Goal: Communication & Community: Answer question/provide support

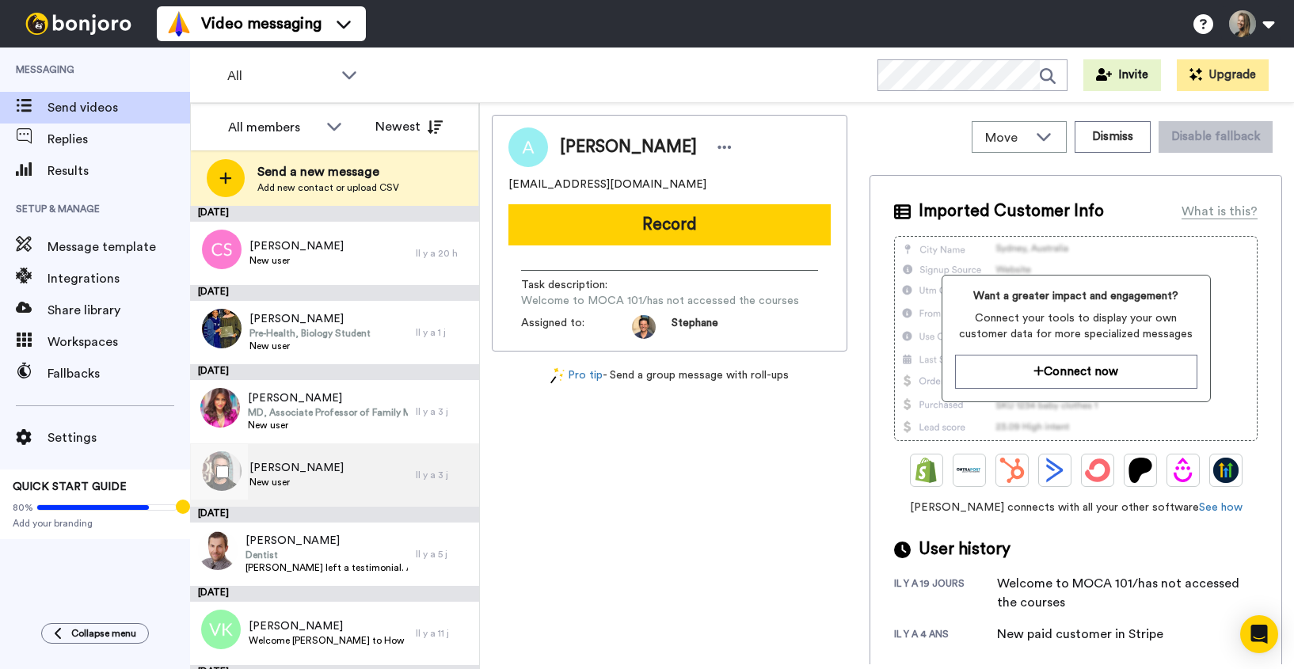
click at [356, 480] on div "[PERSON_NAME] New user" at bounding box center [303, 474] width 226 height 63
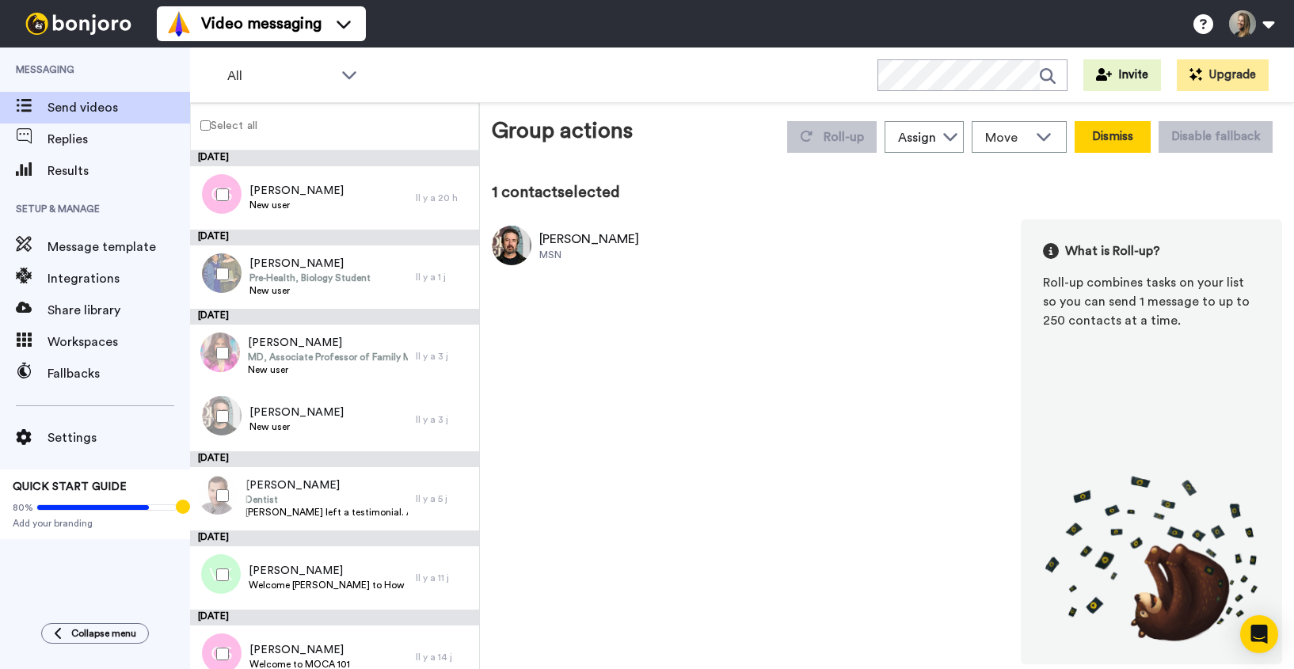
click at [1138, 142] on button "Dismiss" at bounding box center [1112, 137] width 76 height 32
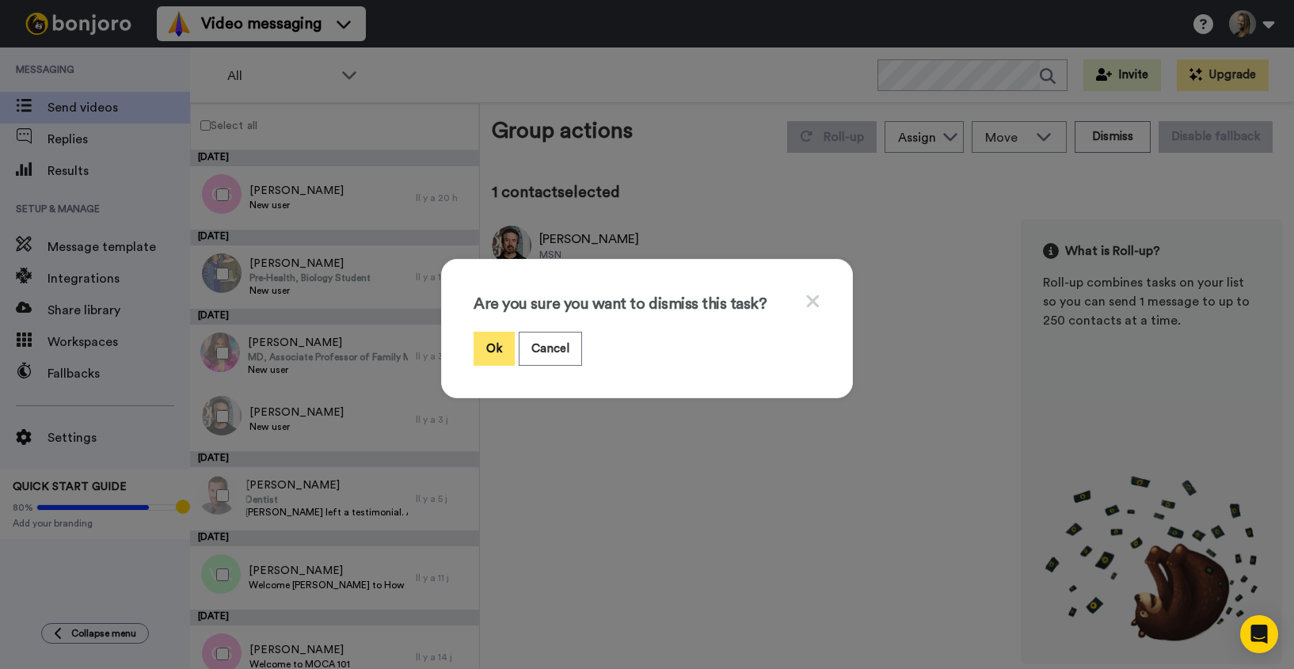
click at [481, 353] on button "Ok" at bounding box center [493, 349] width 41 height 34
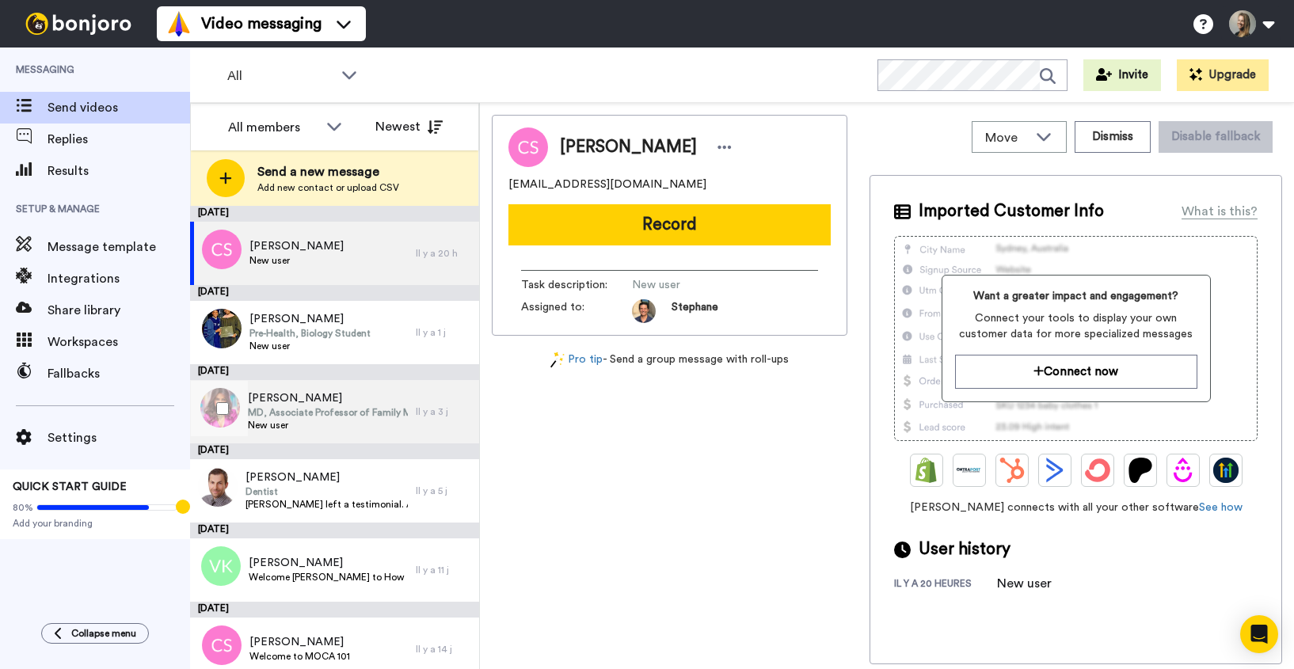
click at [274, 406] on span "MD, Associate Professor of Family Medicine and Community Health" at bounding box center [328, 412] width 160 height 13
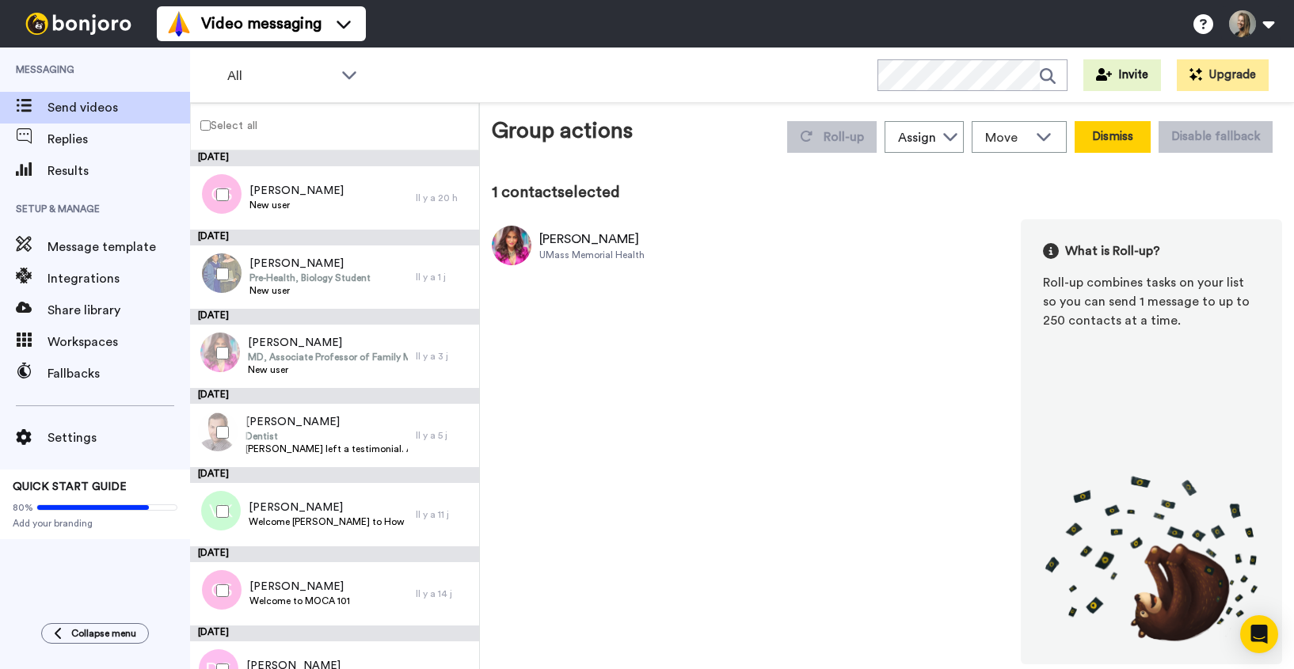
click at [1120, 135] on button "Dismiss" at bounding box center [1112, 137] width 76 height 32
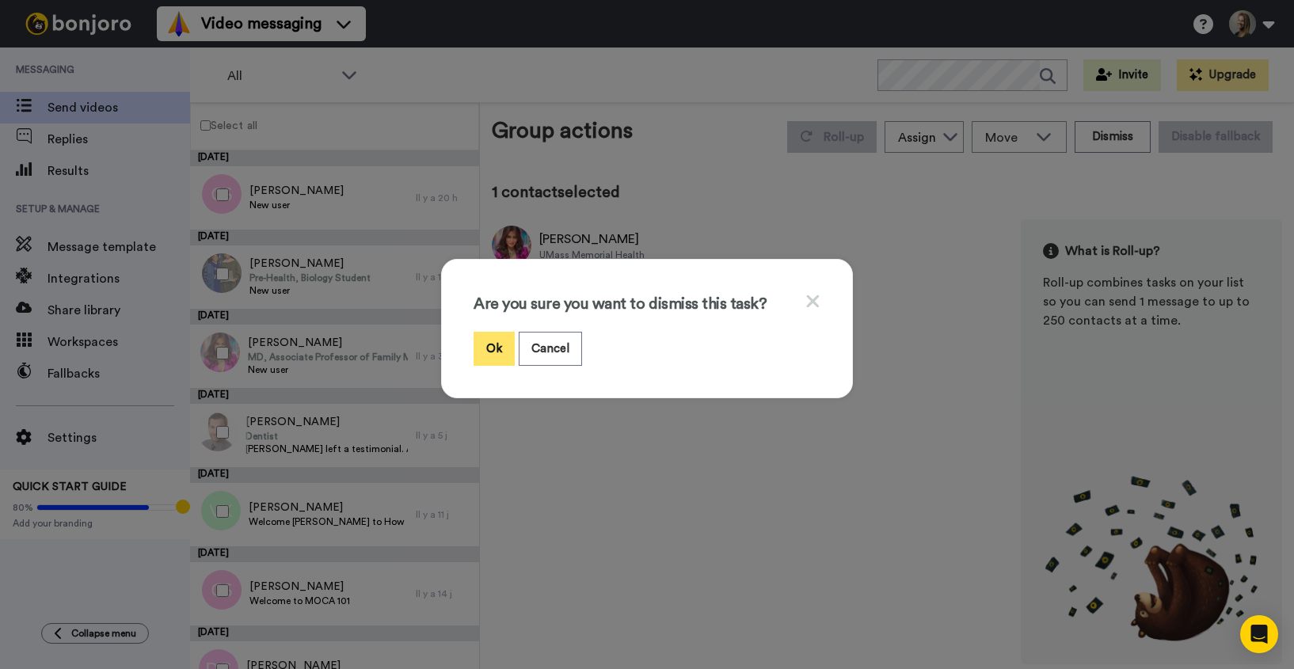
click at [495, 348] on button "Ok" at bounding box center [493, 349] width 41 height 34
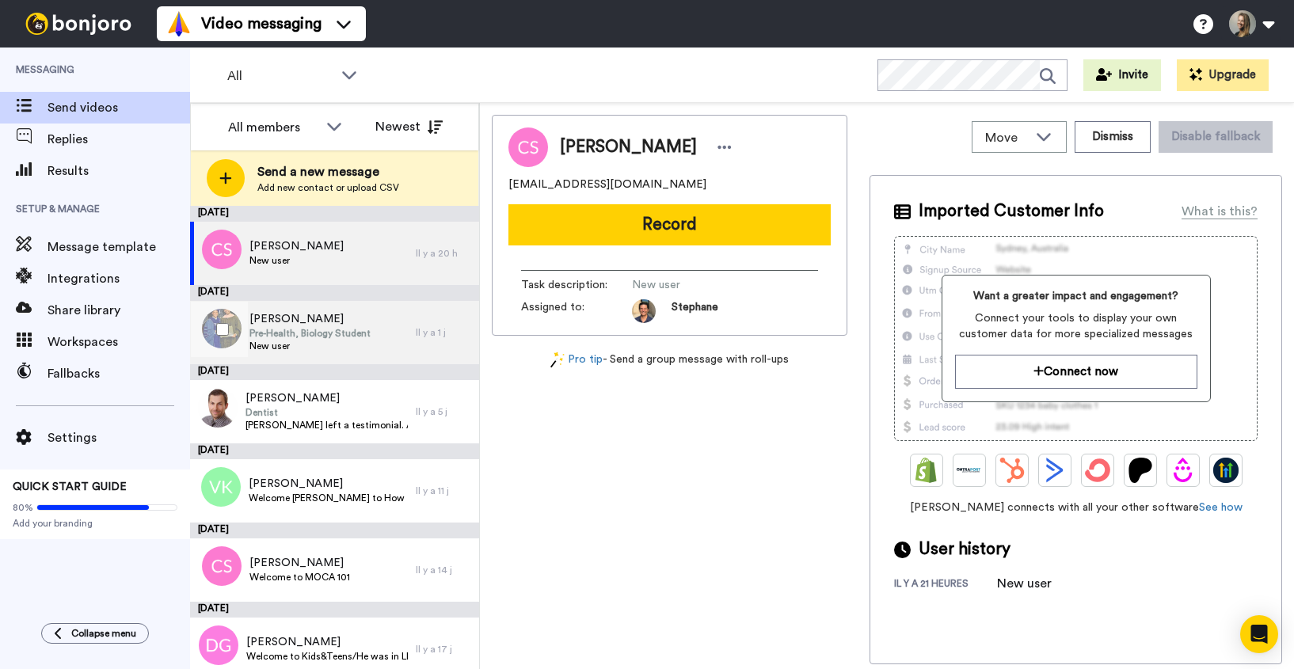
click at [336, 327] on span "Pre-Health, Biology Student" at bounding box center [309, 333] width 121 height 13
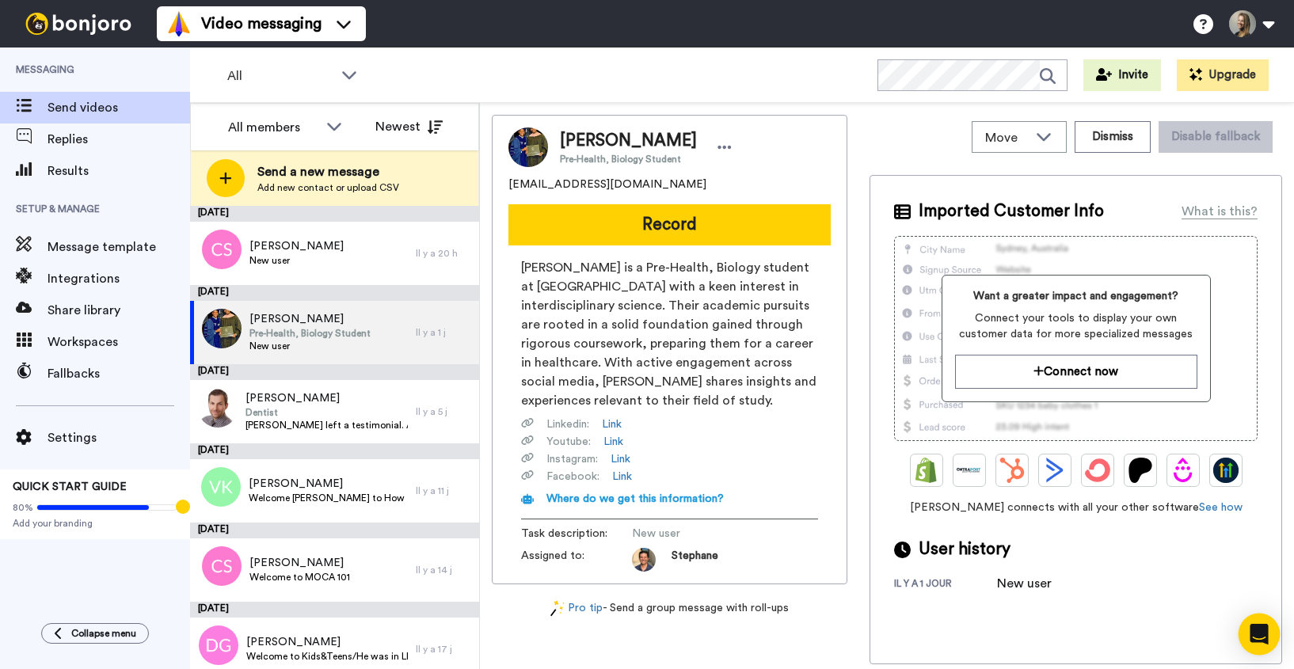
click at [1264, 644] on div "Open Intercom Messenger" at bounding box center [1259, 635] width 42 height 42
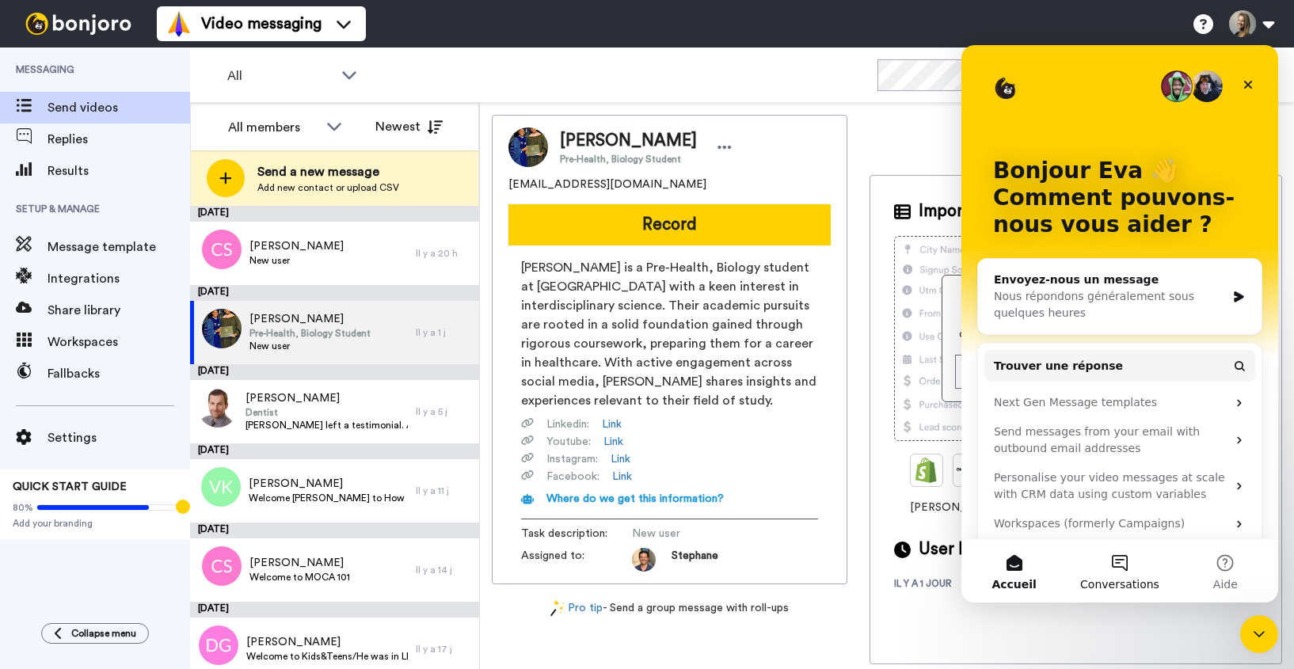
click at [1113, 565] on button "Conversations" at bounding box center [1119, 570] width 105 height 63
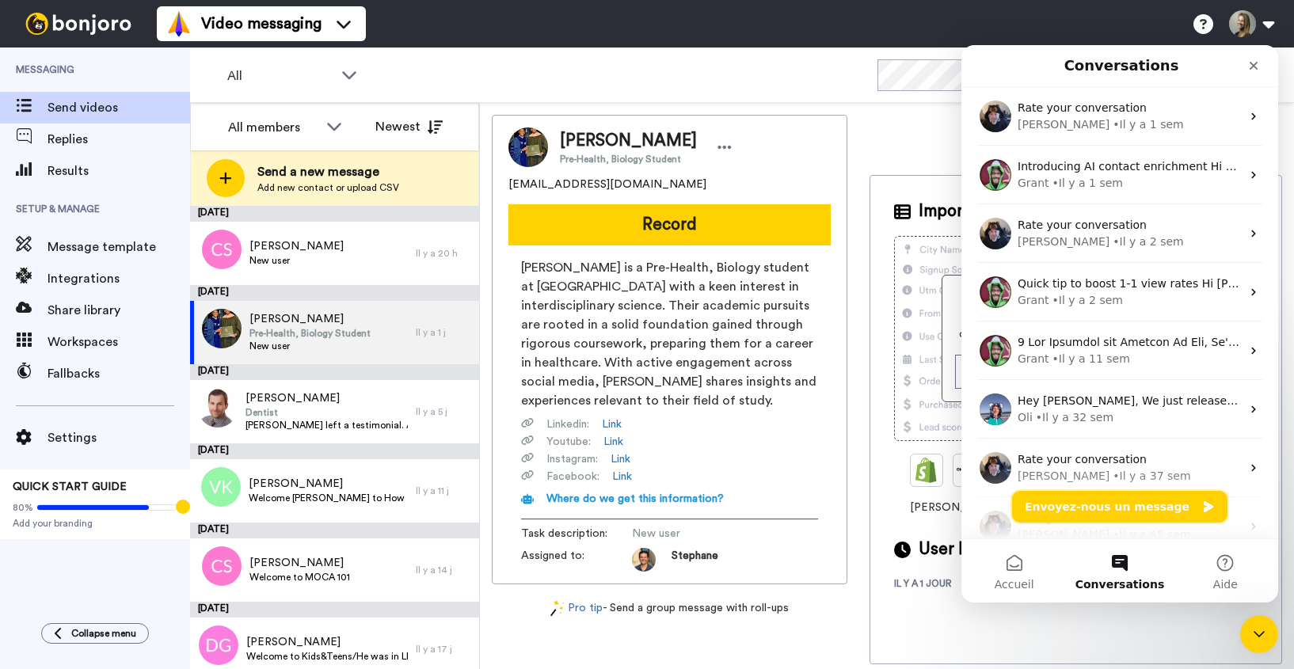
click at [1080, 518] on button "Envoyez-nous un message" at bounding box center [1119, 507] width 215 height 32
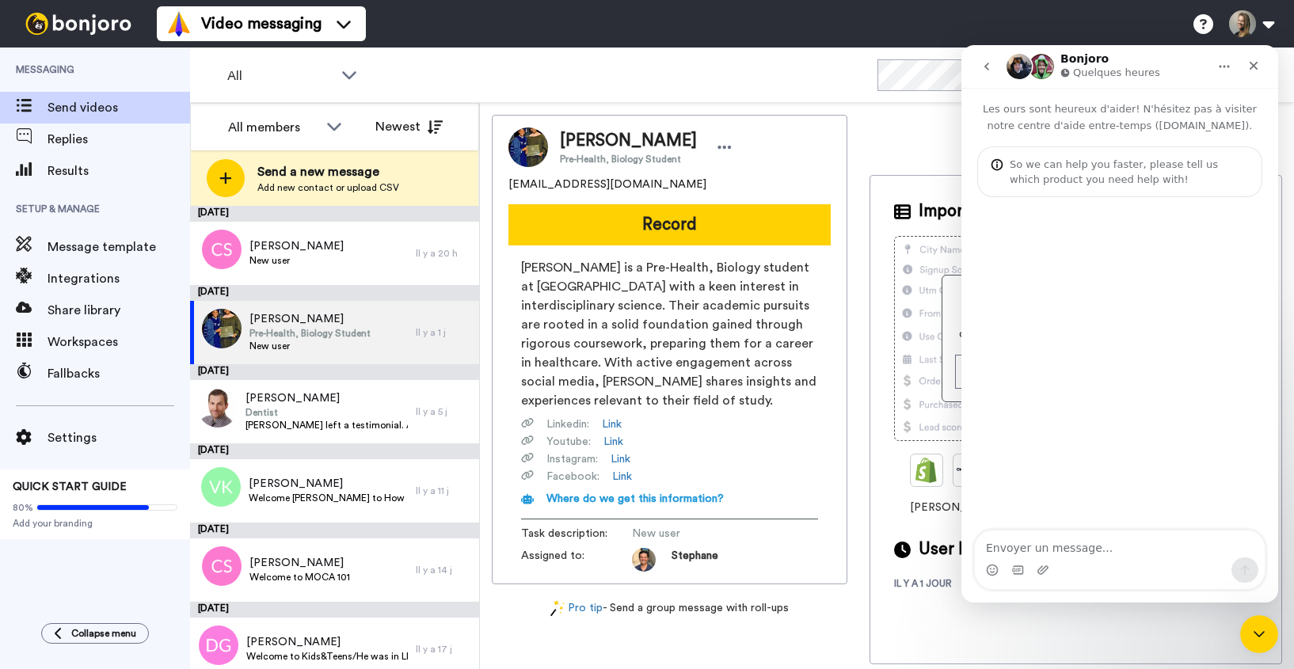
click at [1040, 557] on div "Intercom Messenger" at bounding box center [1042, 569] width 13 height 25
click at [1040, 547] on textarea "Envoyer un message..." at bounding box center [1120, 543] width 290 height 27
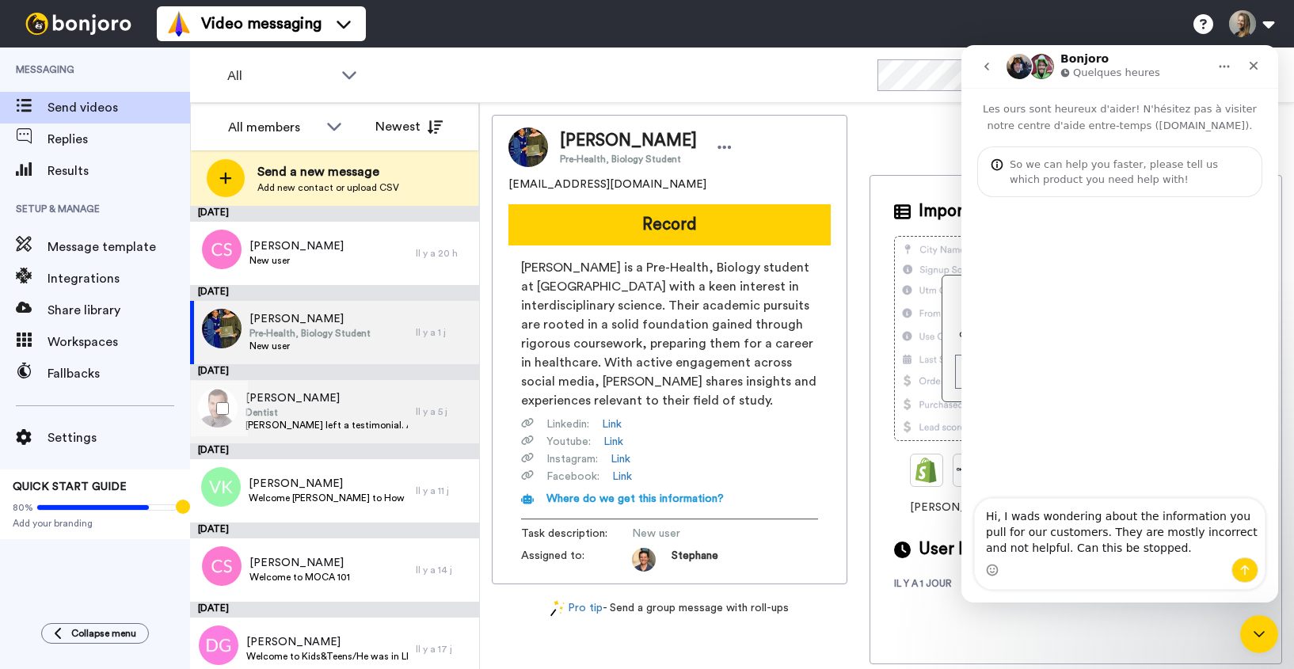
click at [292, 411] on span "Dentist" at bounding box center [326, 412] width 162 height 13
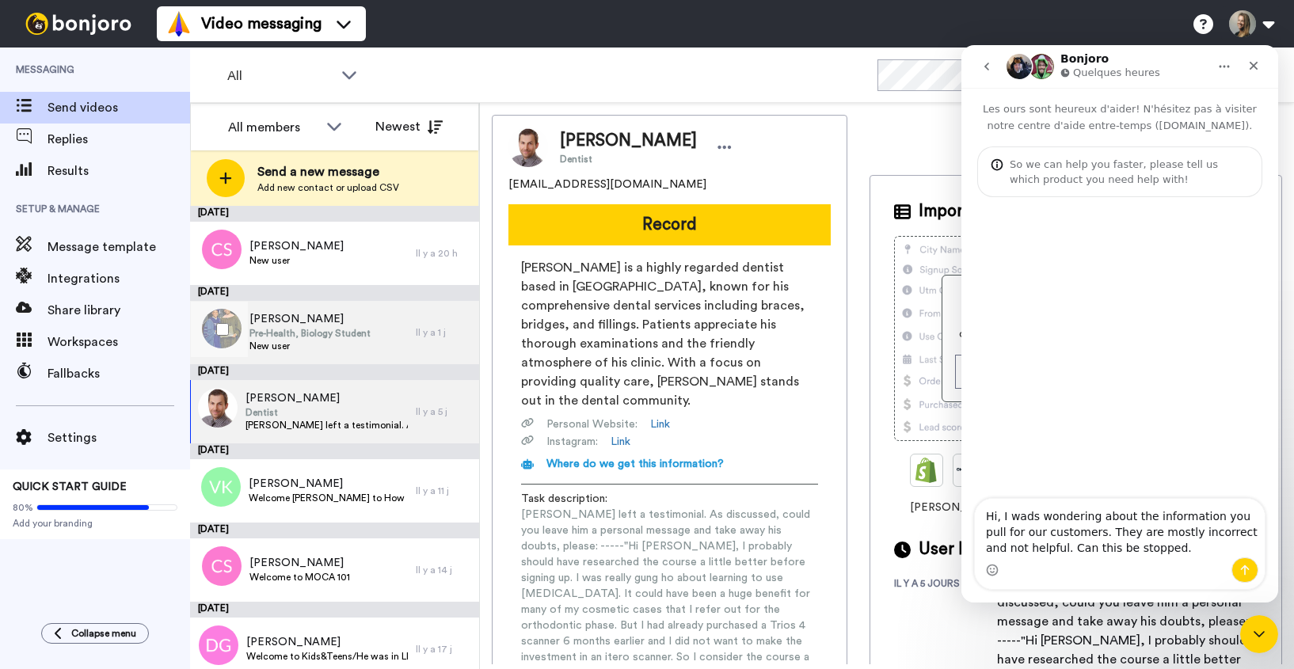
click at [298, 340] on span "New user" at bounding box center [309, 346] width 121 height 13
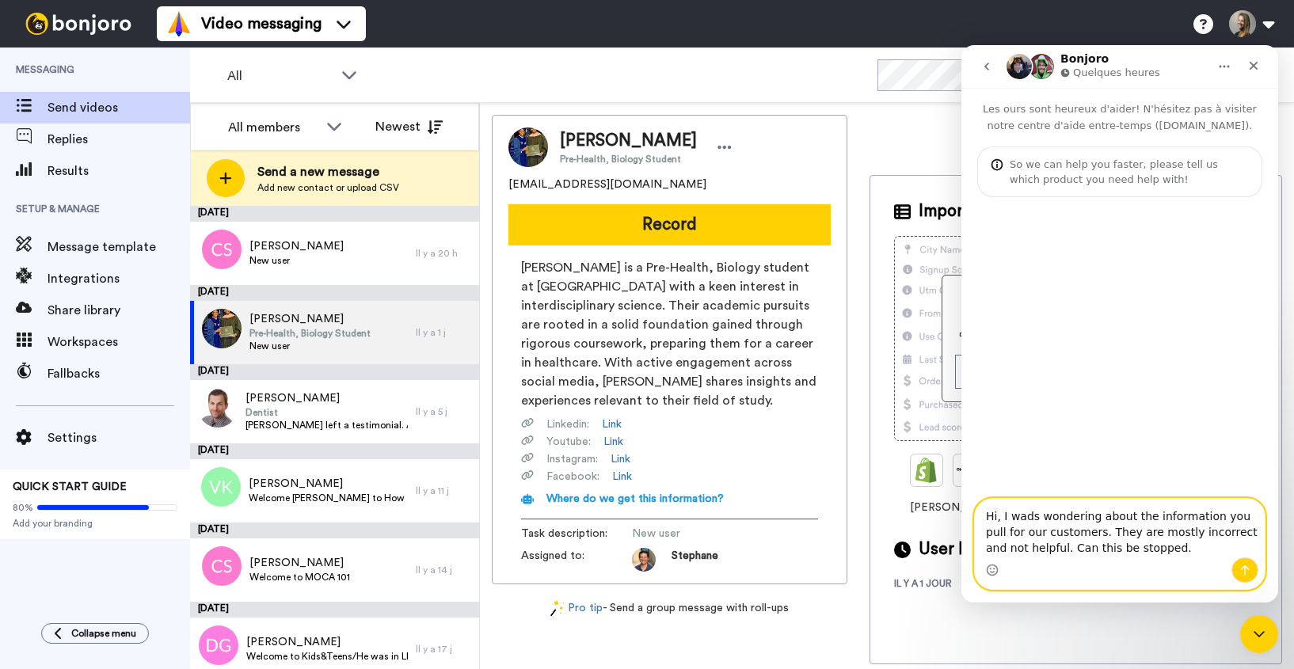
click at [1152, 547] on textarea "Hi, I wads wondering about the information you pull for our customers. They are…" at bounding box center [1120, 528] width 290 height 59
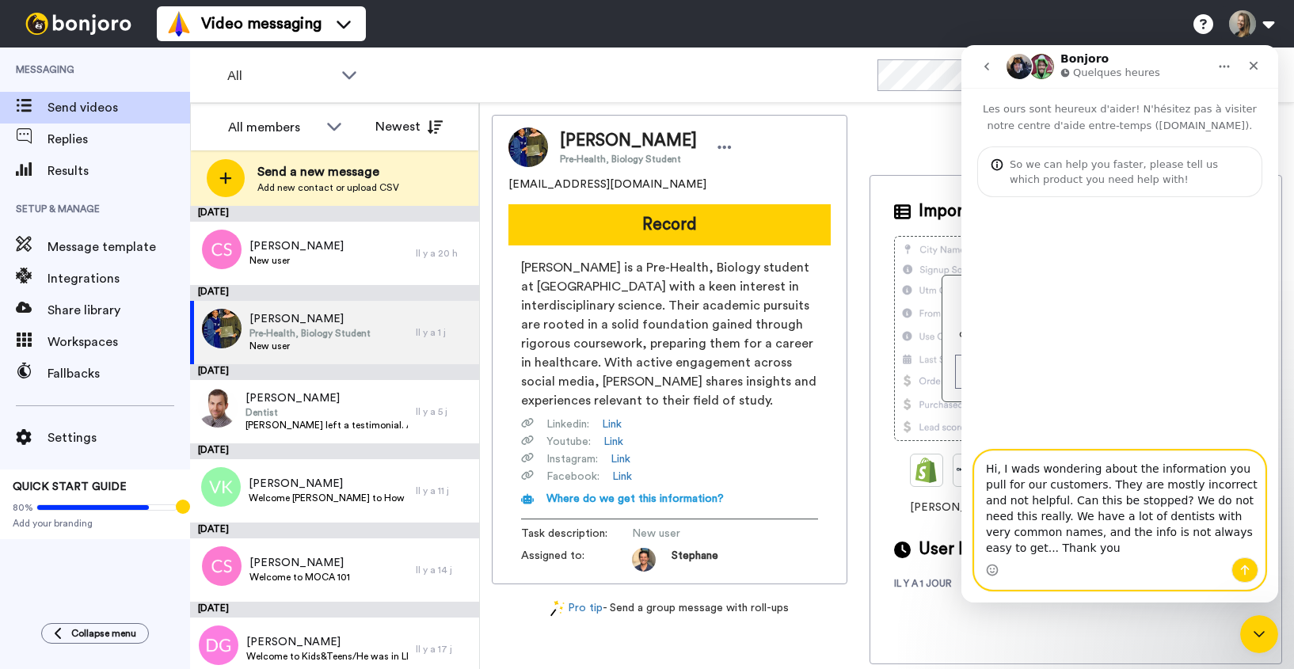
type textarea "Hi, I wads wondering about the information you pull for our customers. They are…"
click at [1247, 574] on icon "Envoyer un message…" at bounding box center [1244, 570] width 13 height 13
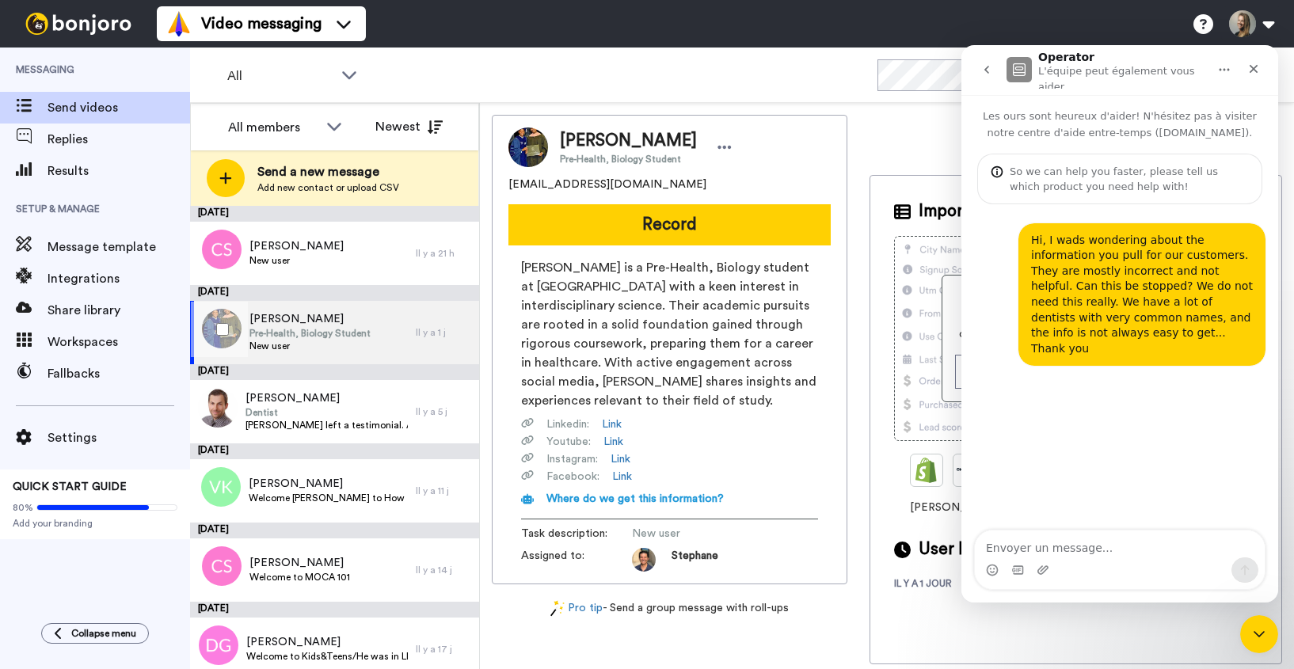
click at [325, 329] on span "Pre-Health, Biology Student" at bounding box center [309, 333] width 121 height 13
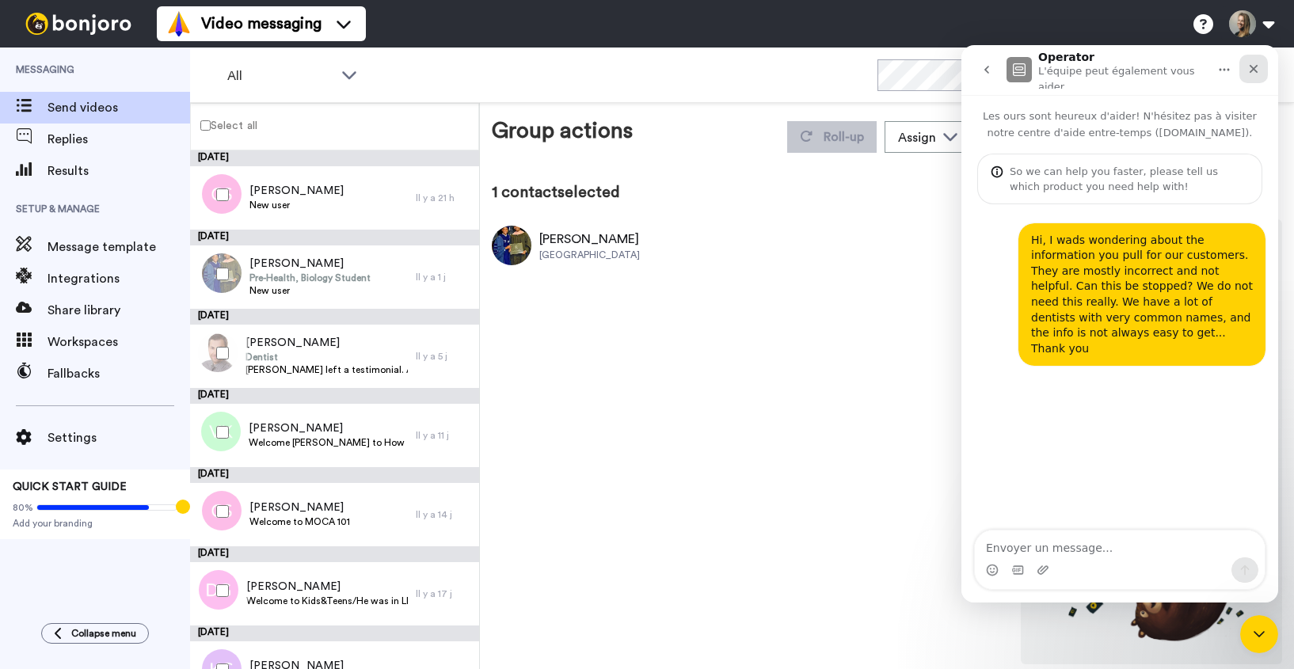
click at [1255, 69] on icon "Fermer" at bounding box center [1253, 69] width 13 height 13
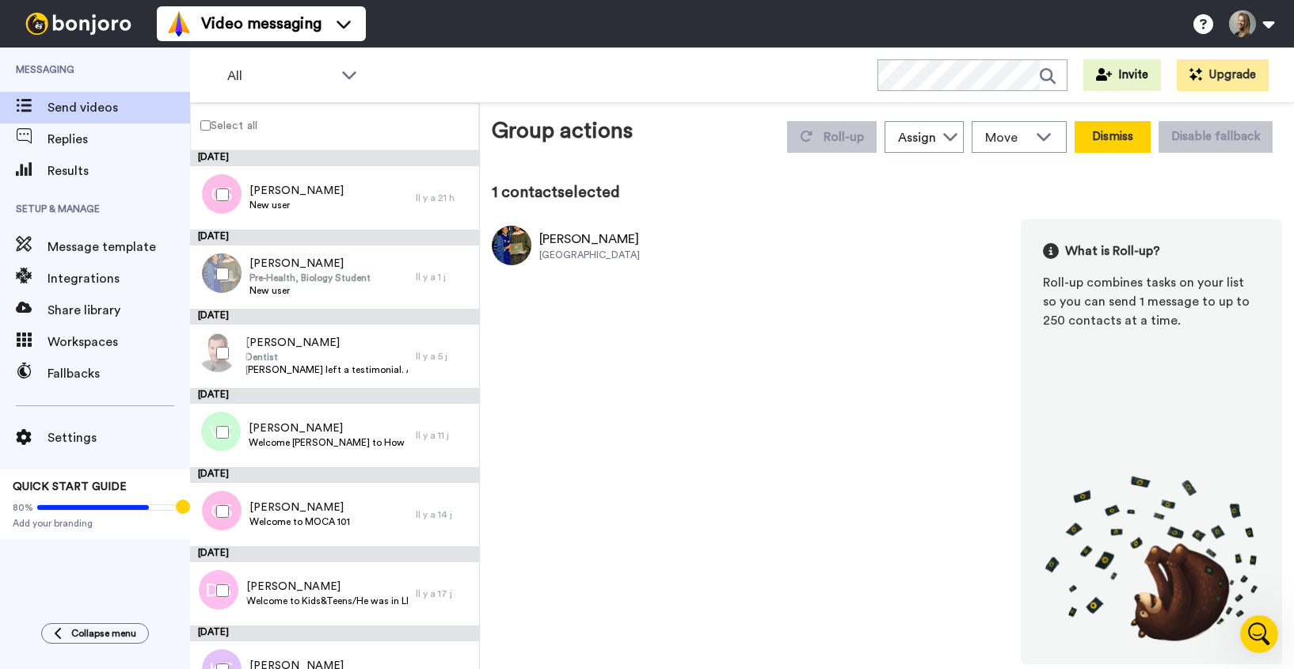
click at [1127, 131] on button "Dismiss" at bounding box center [1112, 137] width 76 height 32
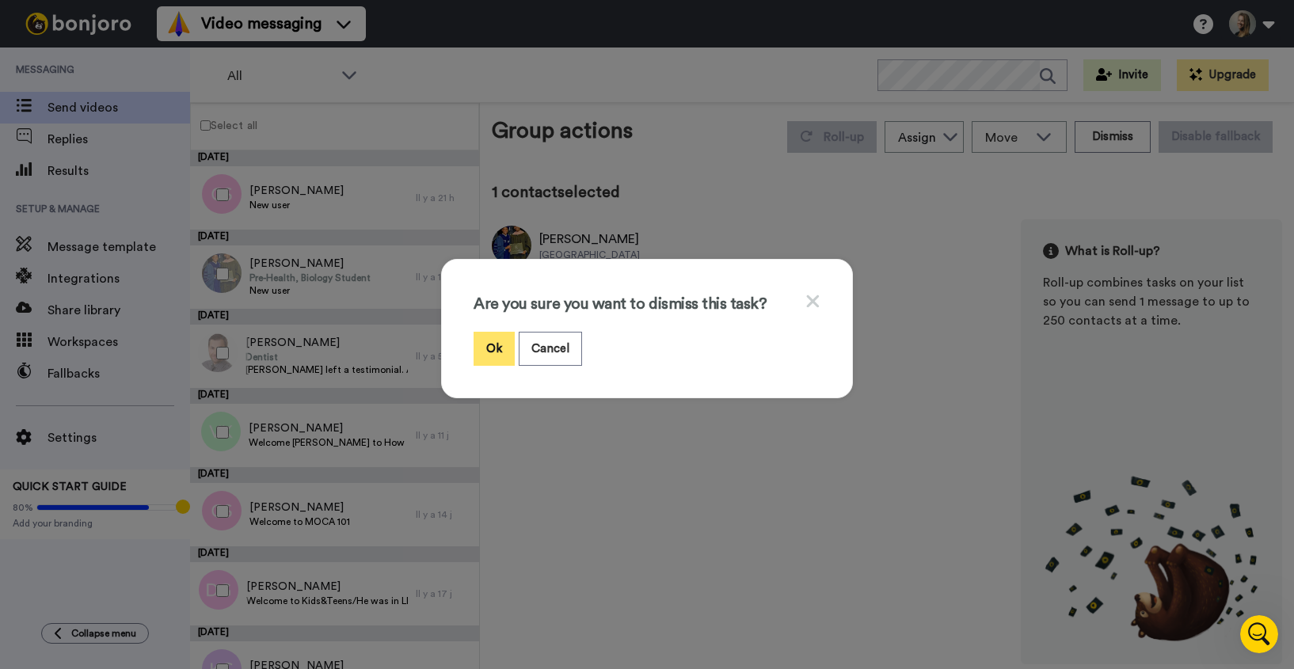
click at [504, 342] on button "Ok" at bounding box center [493, 349] width 41 height 34
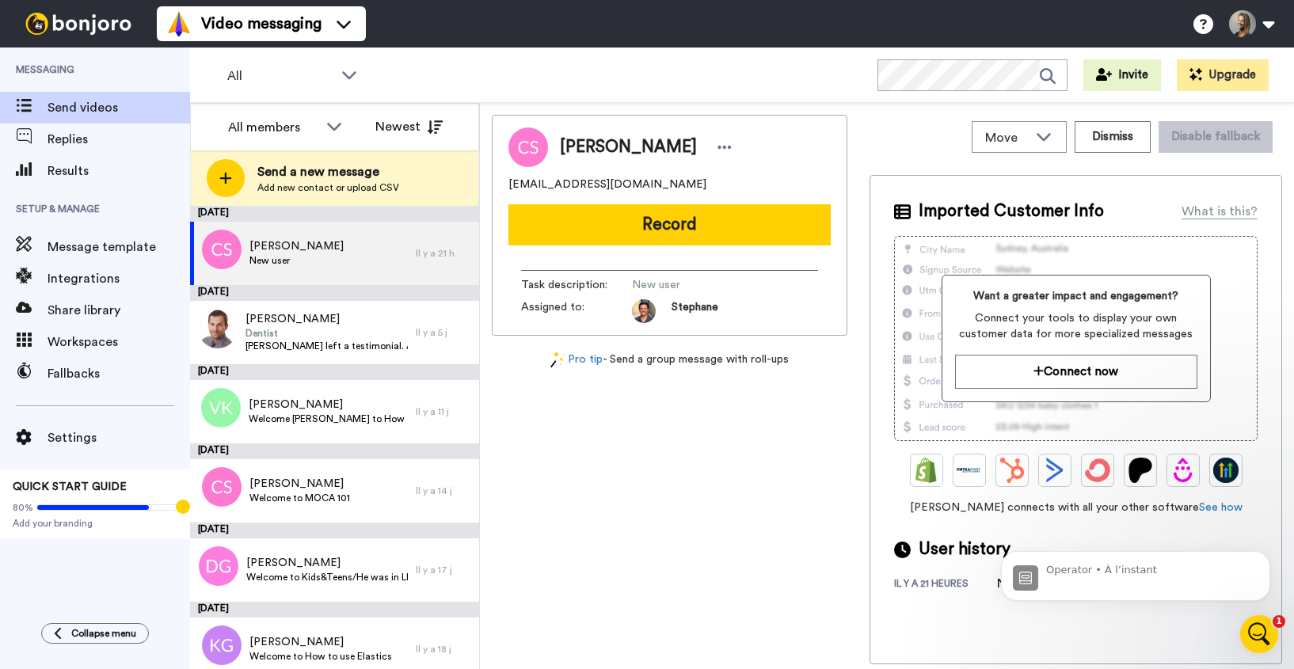
scroll to position [160, 0]
click at [1263, 635] on icon "Ouvrir le Messenger Intercom" at bounding box center [1259, 635] width 26 height 26
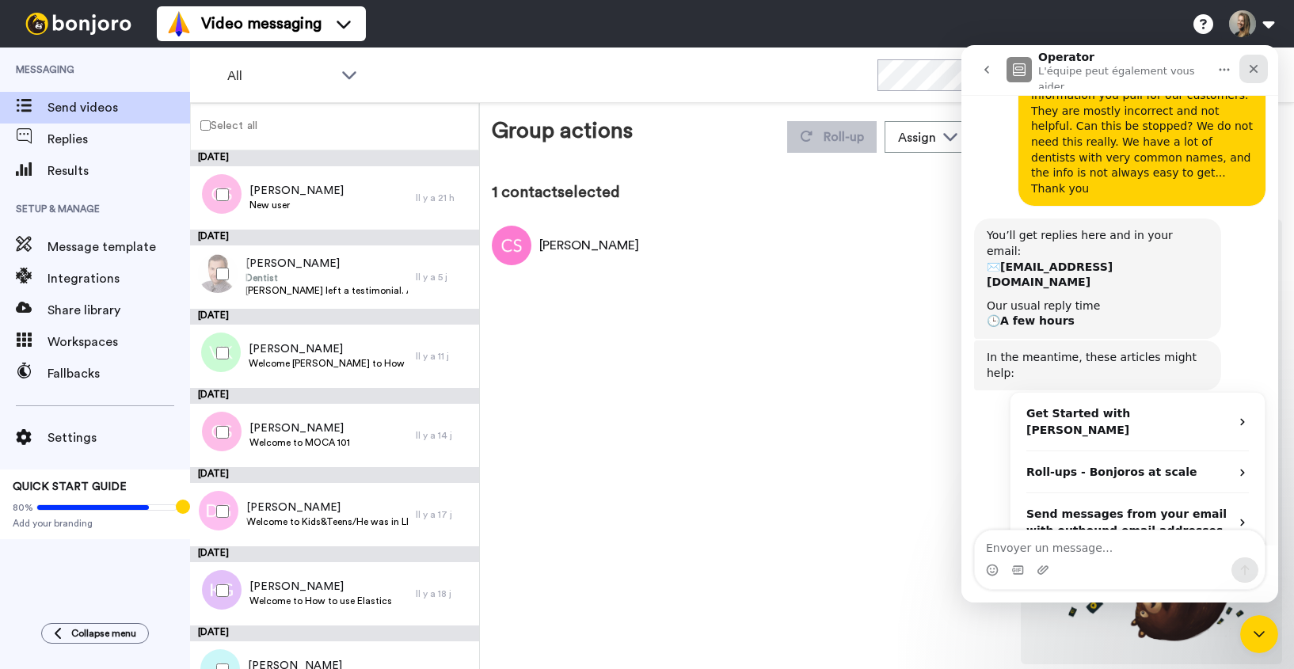
click at [1257, 72] on icon "Fermer" at bounding box center [1253, 69] width 9 height 9
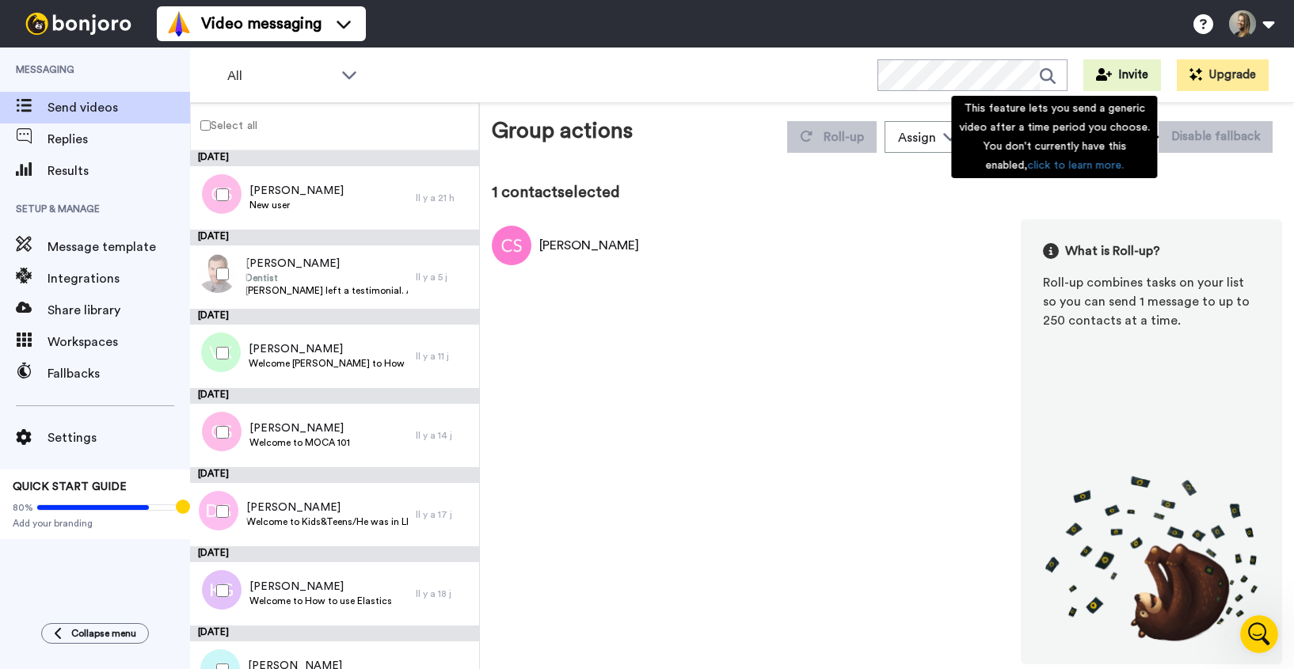
click at [1192, 215] on div "1 contact selected [PERSON_NAME] What is Roll-up? Roll-up combines tasks on you…" at bounding box center [887, 422] width 790 height 483
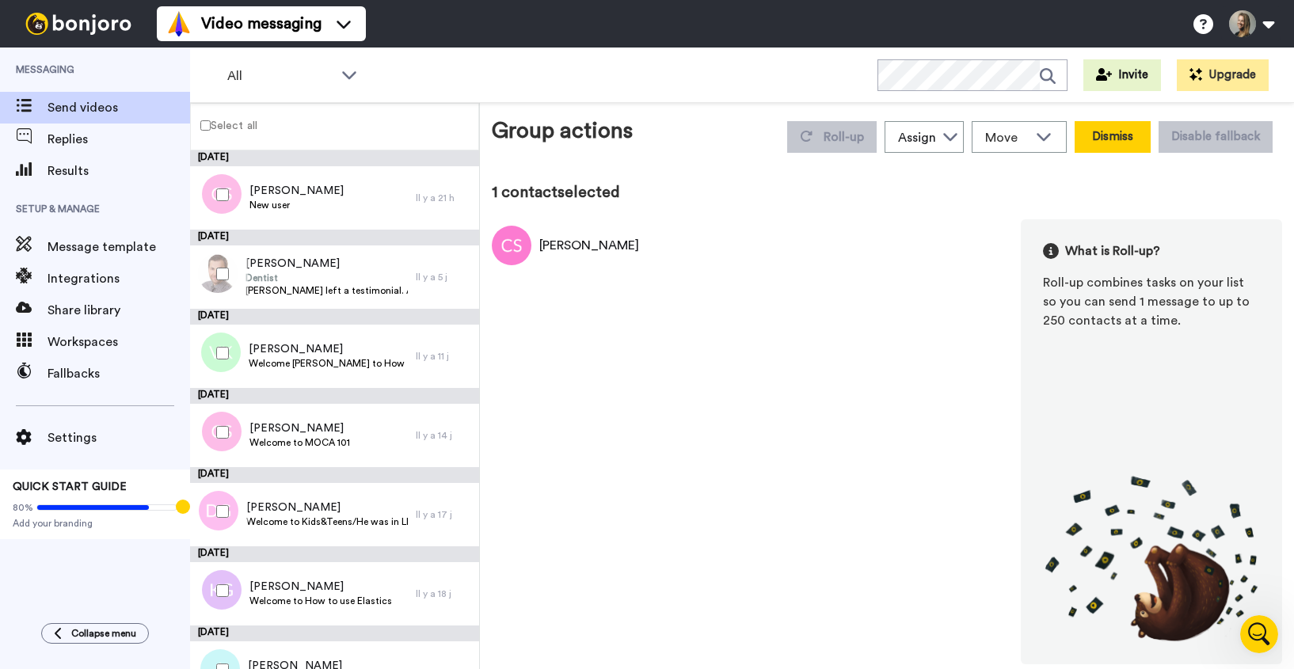
click at [1127, 133] on button "Dismiss" at bounding box center [1112, 137] width 76 height 32
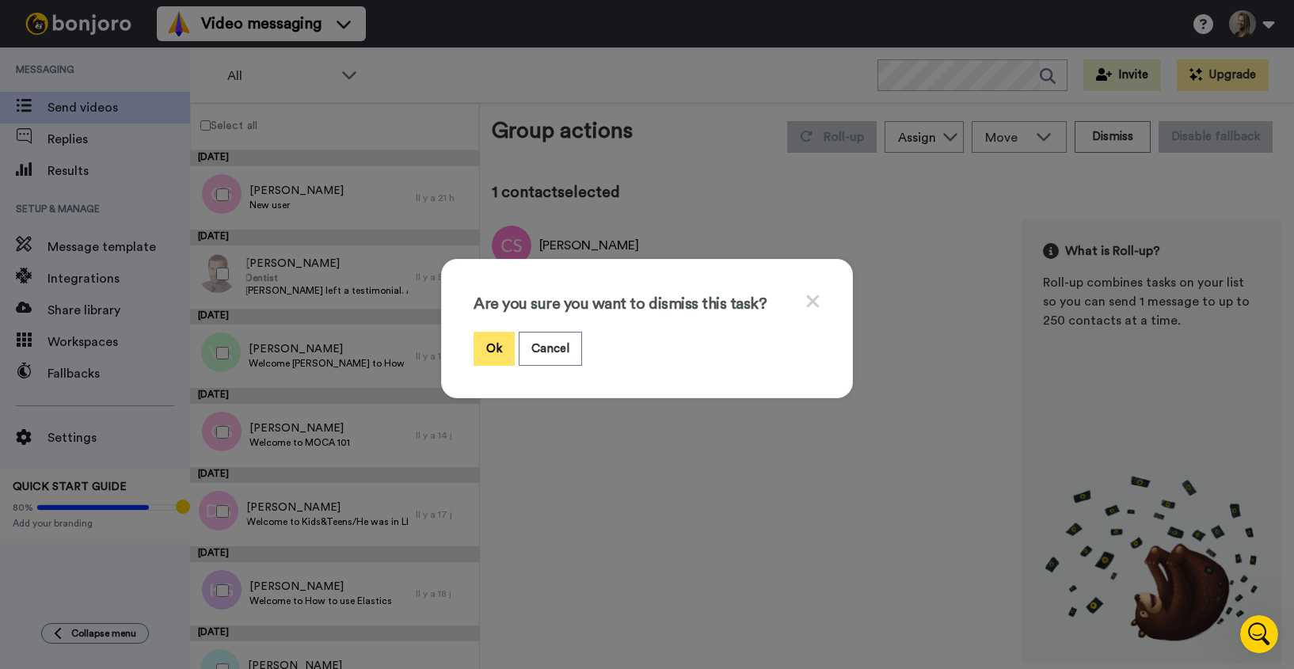
click at [493, 358] on button "Ok" at bounding box center [493, 349] width 41 height 34
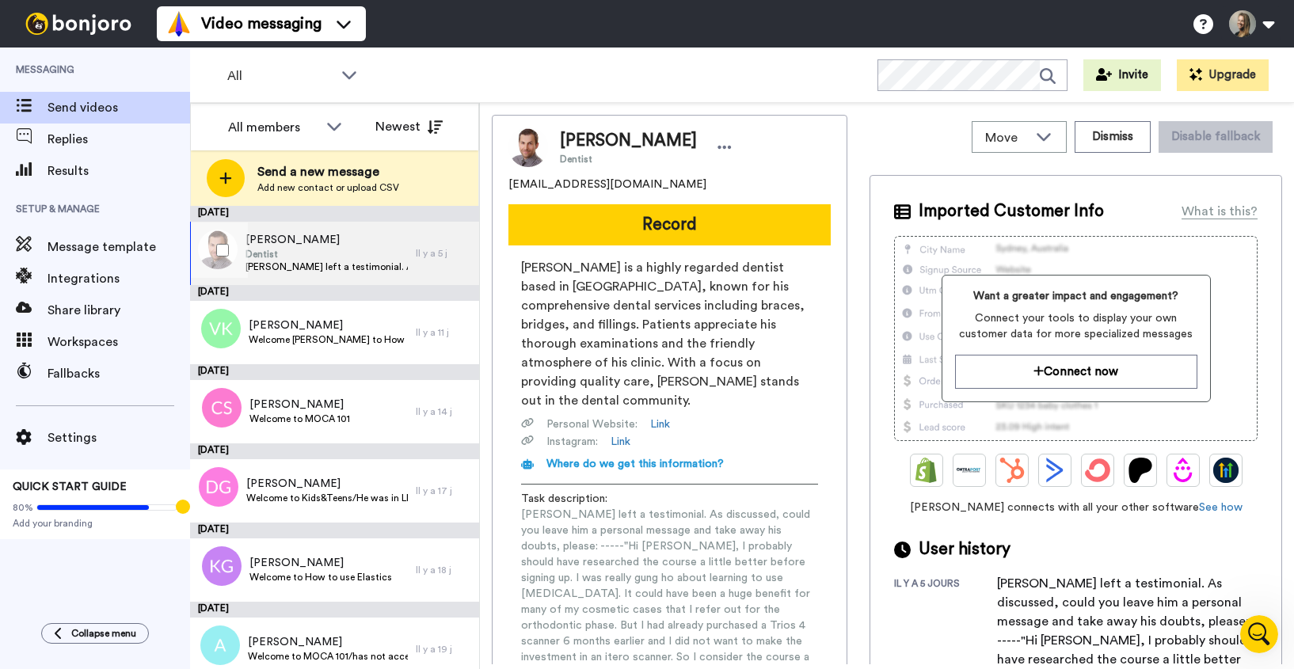
click at [312, 249] on span "Dentist" at bounding box center [326, 254] width 162 height 13
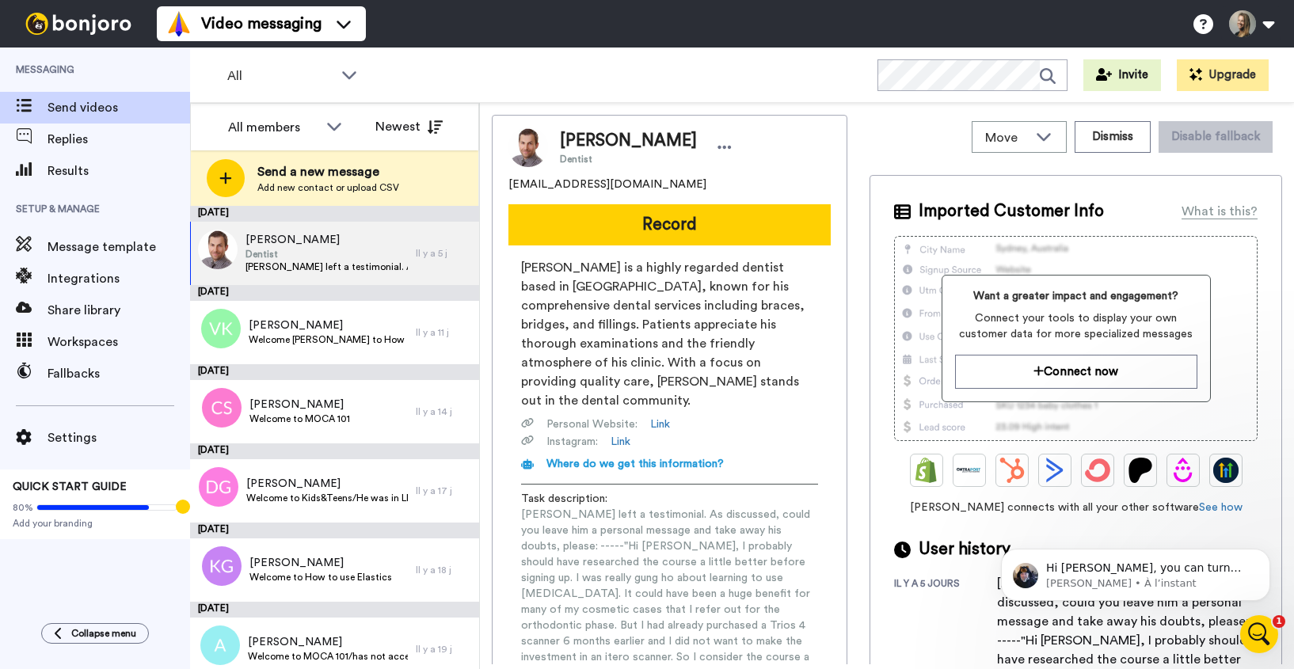
scroll to position [299, 0]
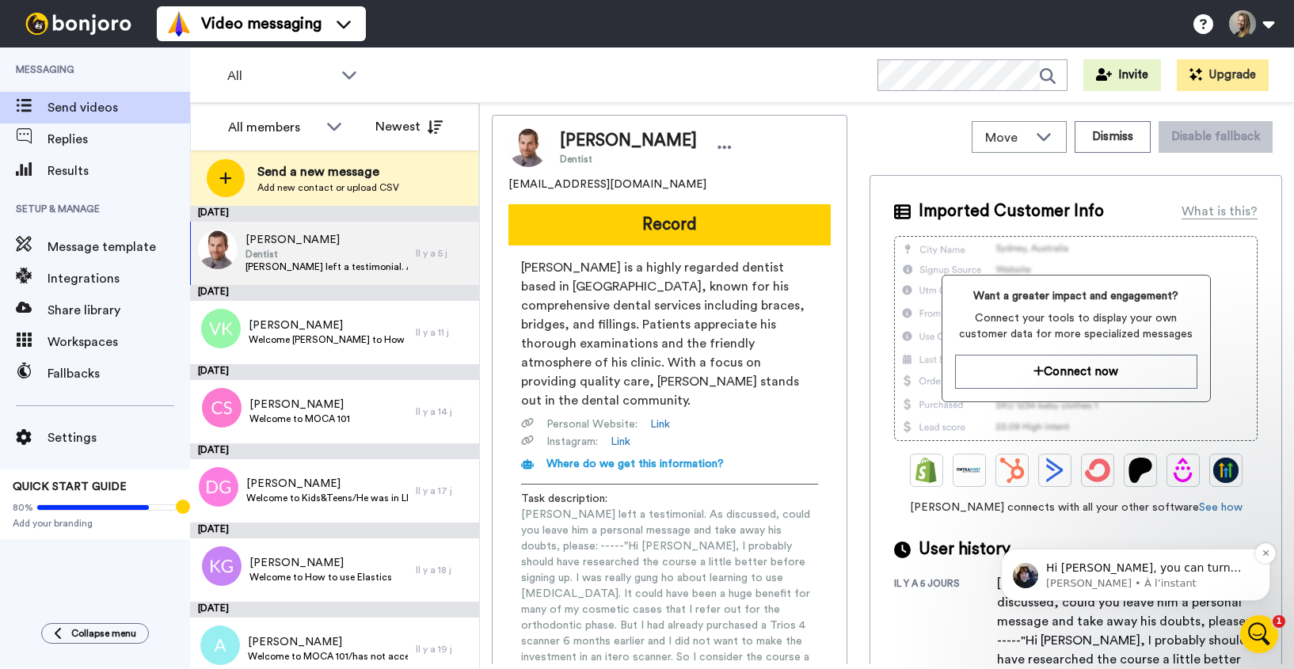
click at [1159, 575] on p "Hi [PERSON_NAME], you can turn the feature off in Settings &gt; Preferences. We…" at bounding box center [1148, 569] width 204 height 16
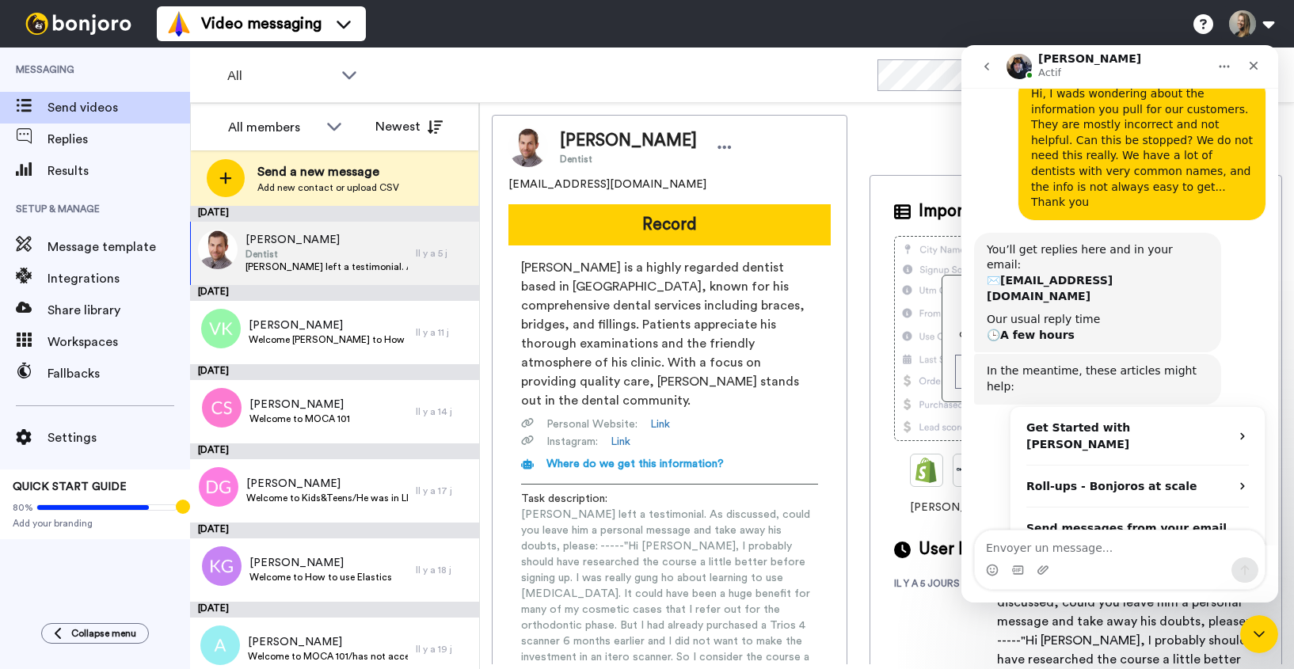
scroll to position [325, 0]
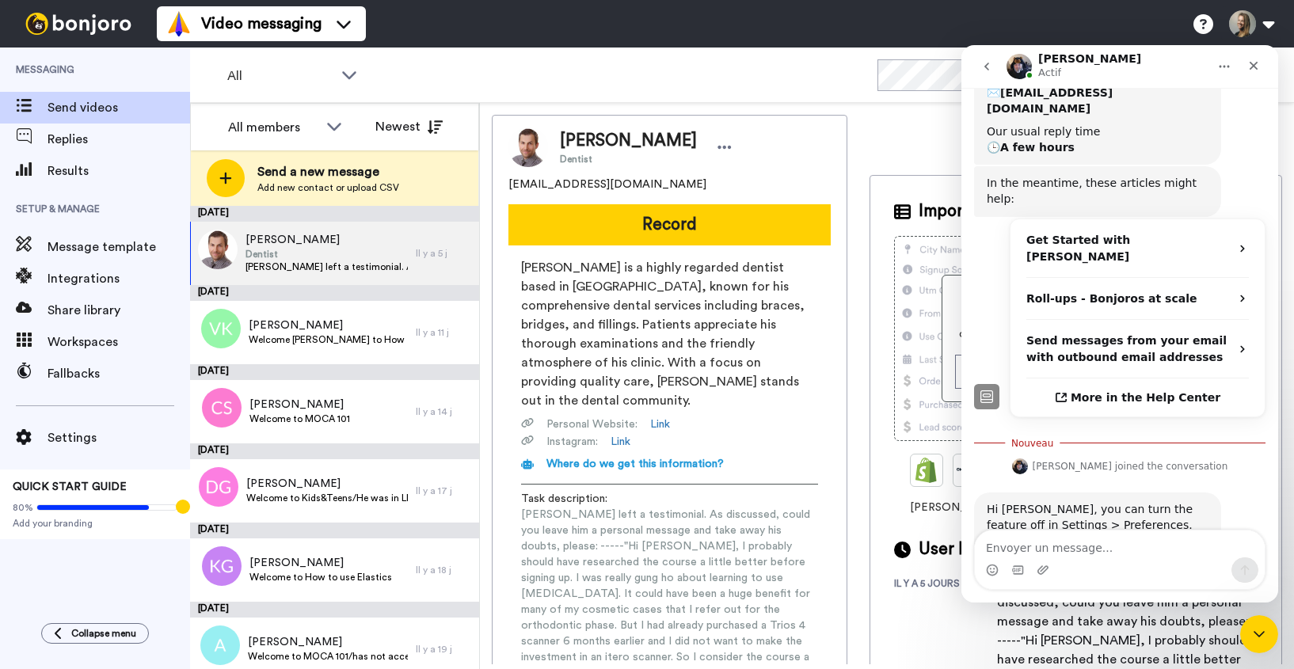
click at [1162, 570] on div "Intercom Messenger" at bounding box center [1120, 569] width 290 height 25
click at [1149, 546] on textarea "Envoyer un message..." at bounding box center [1120, 543] width 290 height 27
type textarea "It's a great iderza"
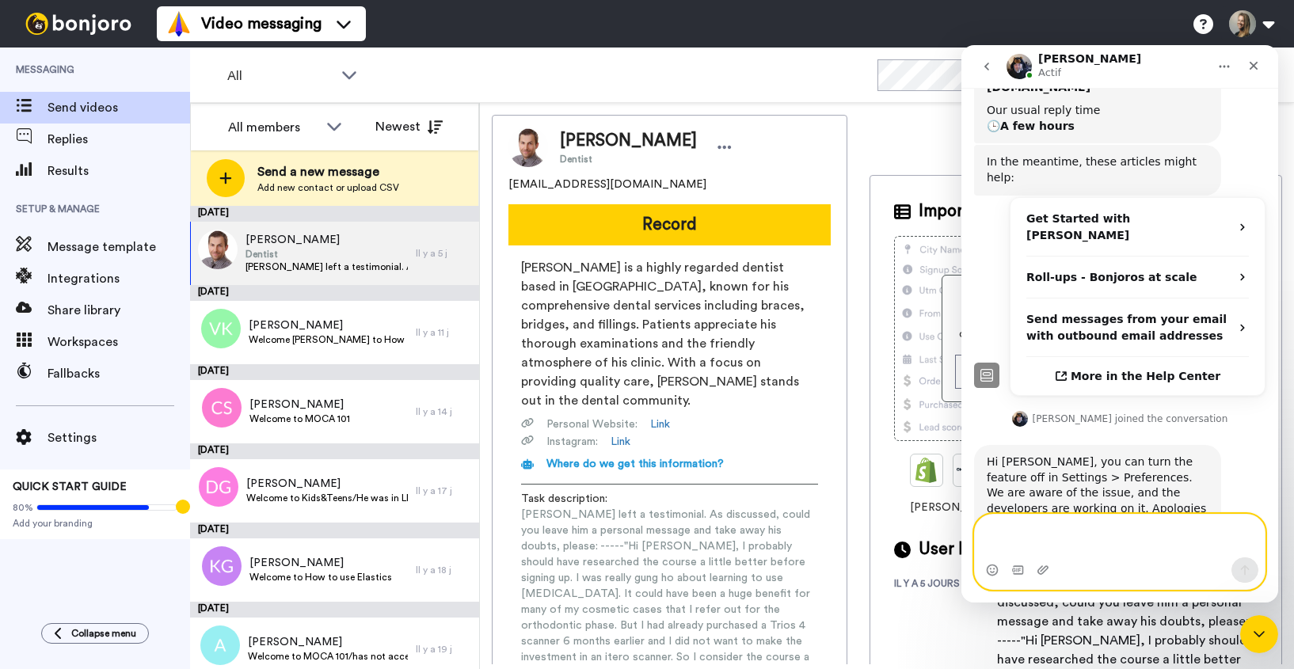
scroll to position [362, 0]
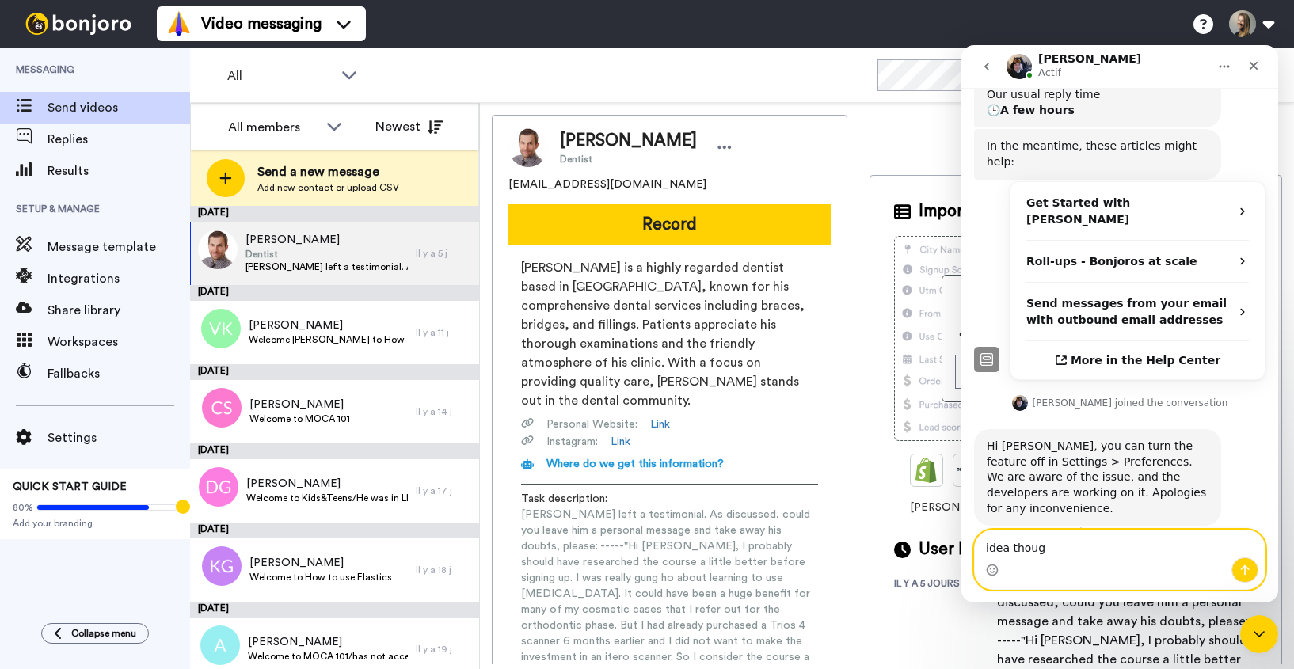
type textarea "idea though"
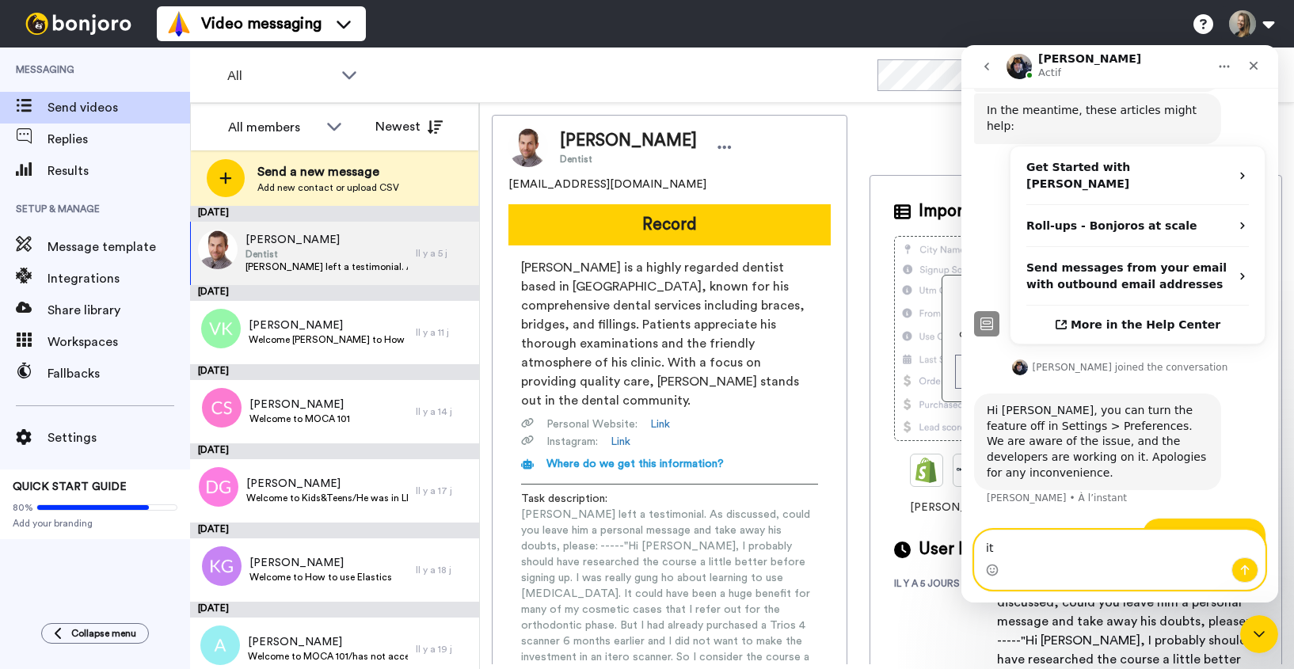
type textarea "i"
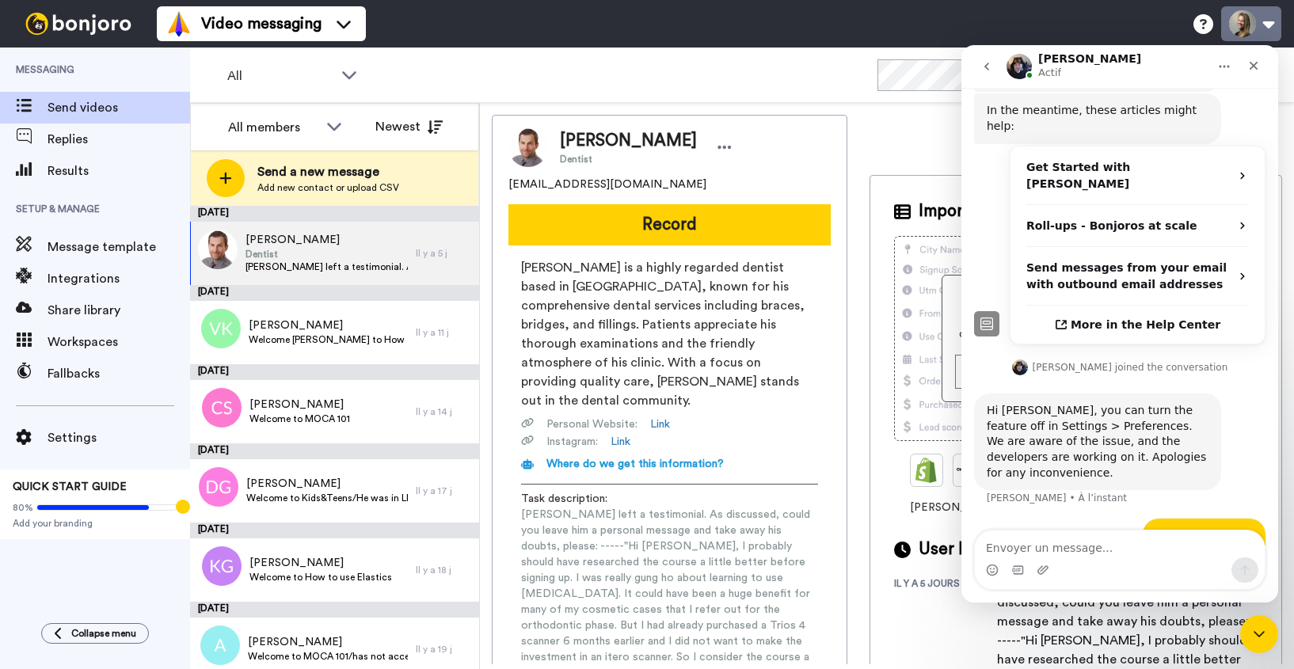
click at [1274, 27] on button at bounding box center [1251, 23] width 60 height 35
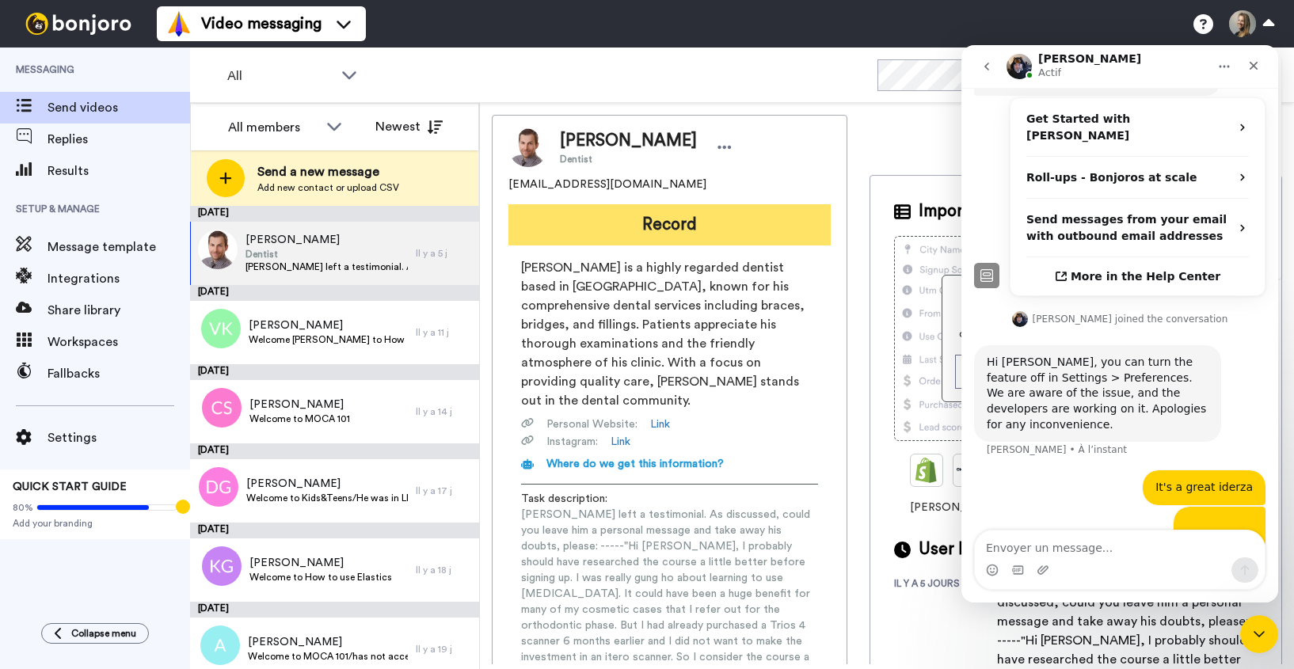
scroll to position [458, 0]
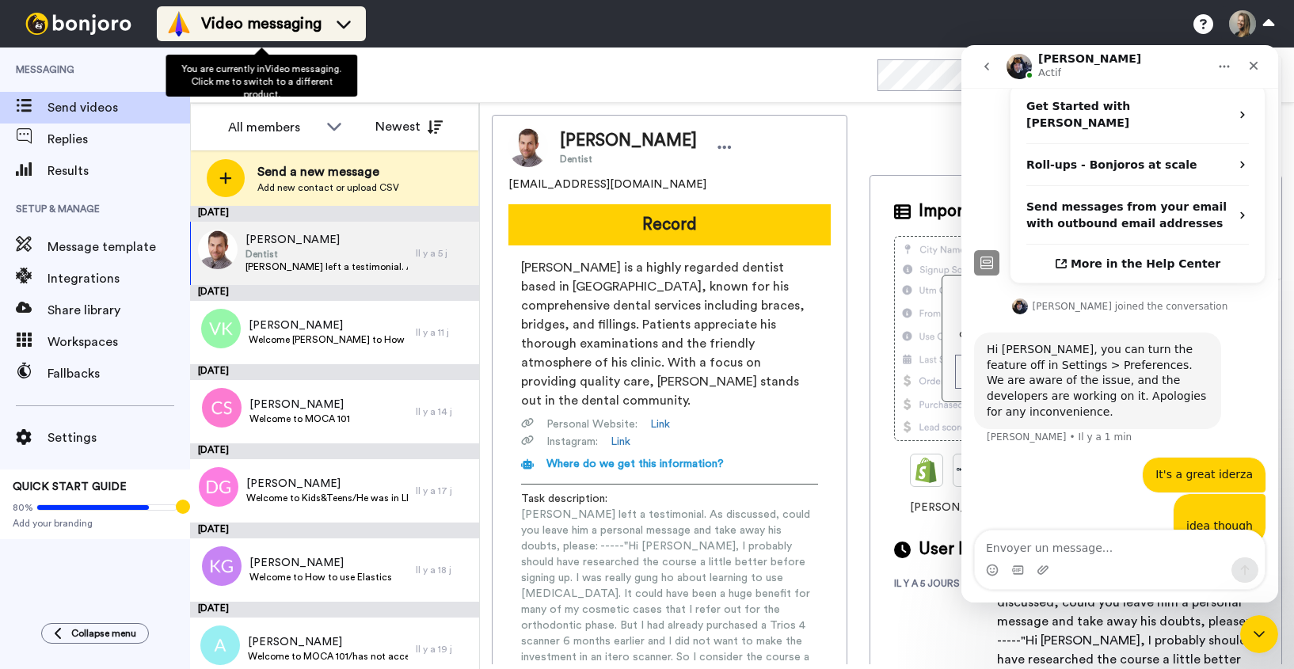
click at [346, 23] on icon at bounding box center [343, 24] width 25 height 16
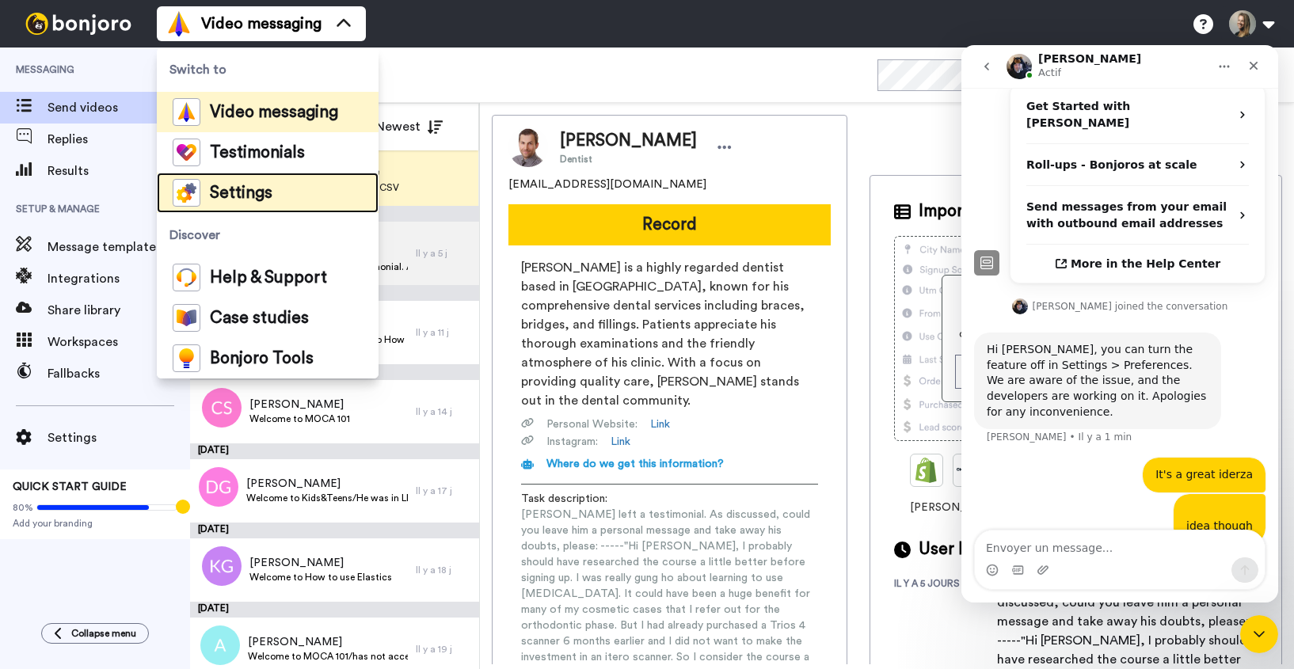
click at [250, 207] on li "Settings" at bounding box center [268, 193] width 222 height 40
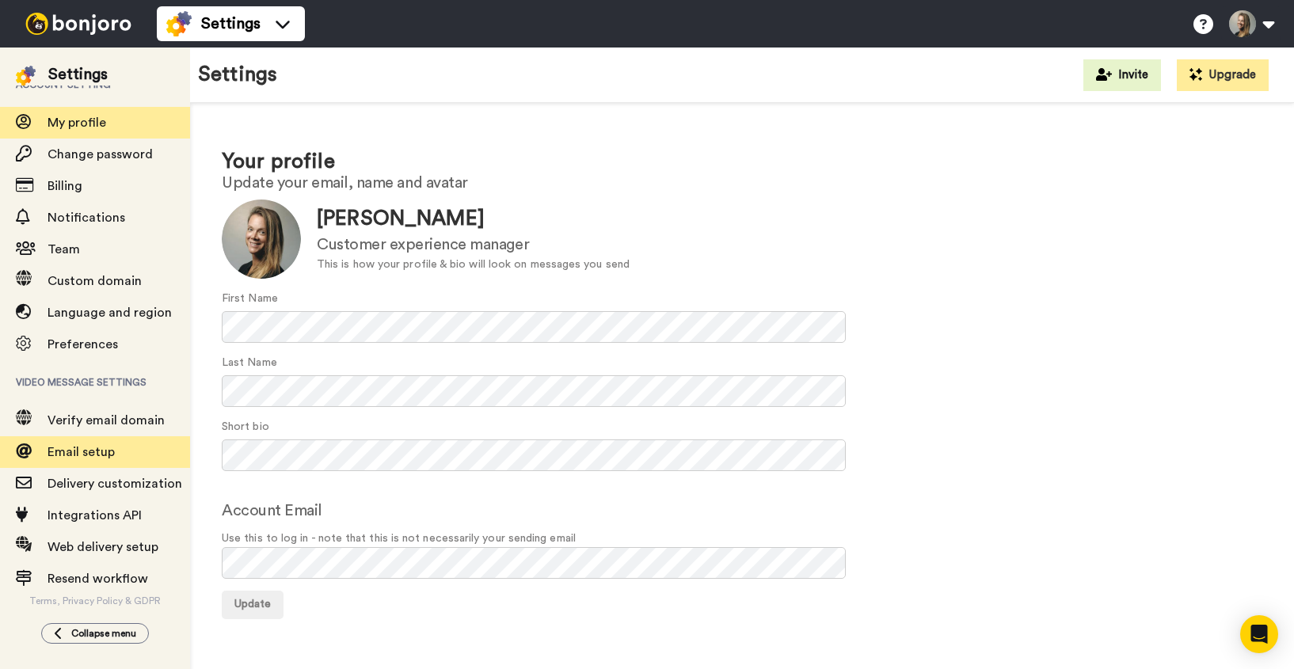
scroll to position [8, 0]
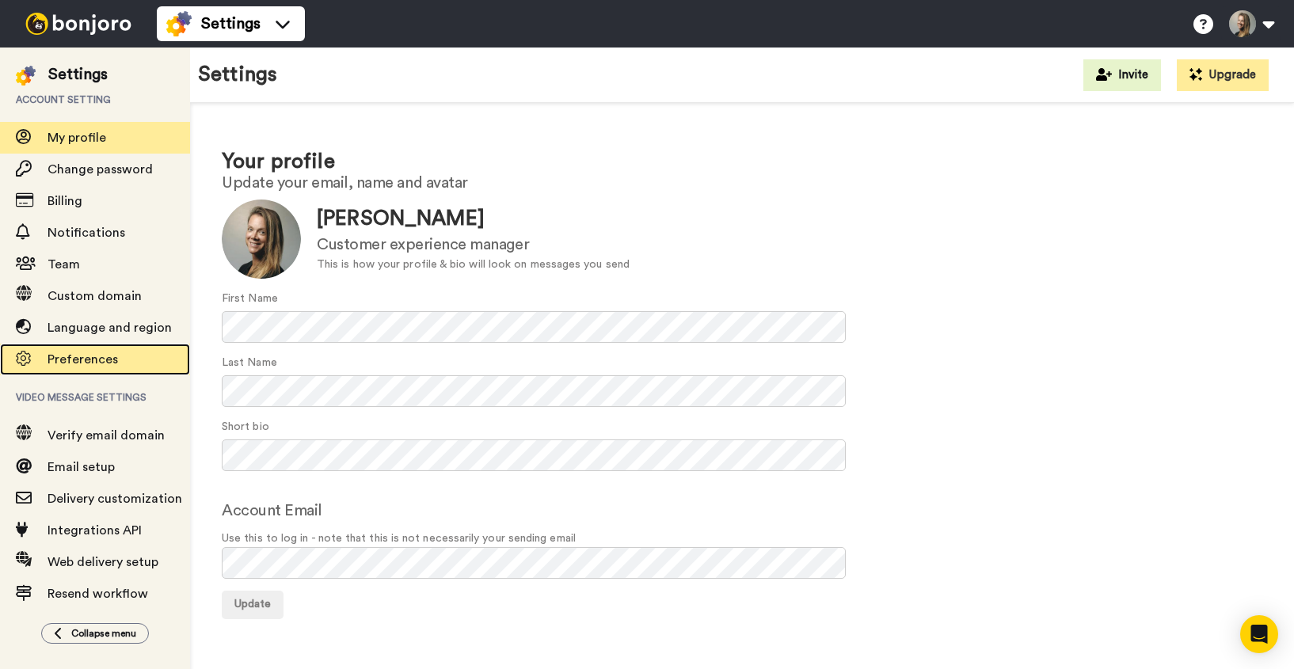
click at [90, 360] on span "Preferences" at bounding box center [83, 359] width 70 height 13
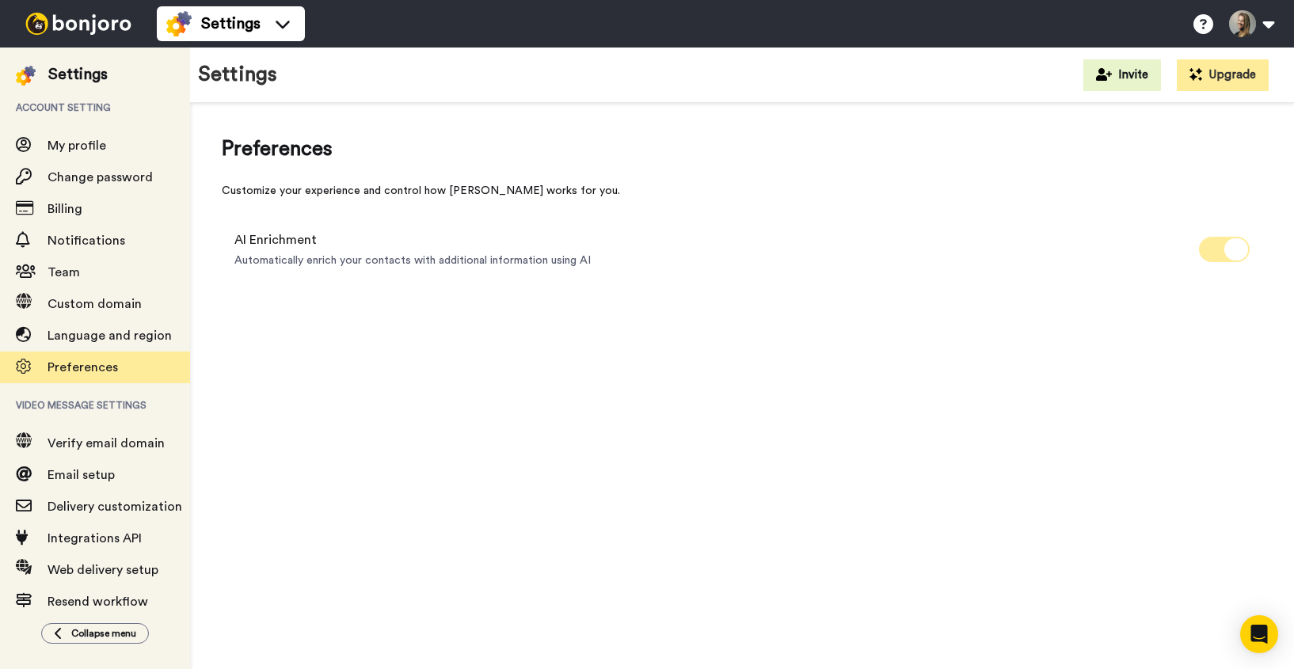
click at [1237, 243] on icon at bounding box center [1236, 249] width 24 height 22
click at [276, 18] on icon at bounding box center [282, 24] width 25 height 16
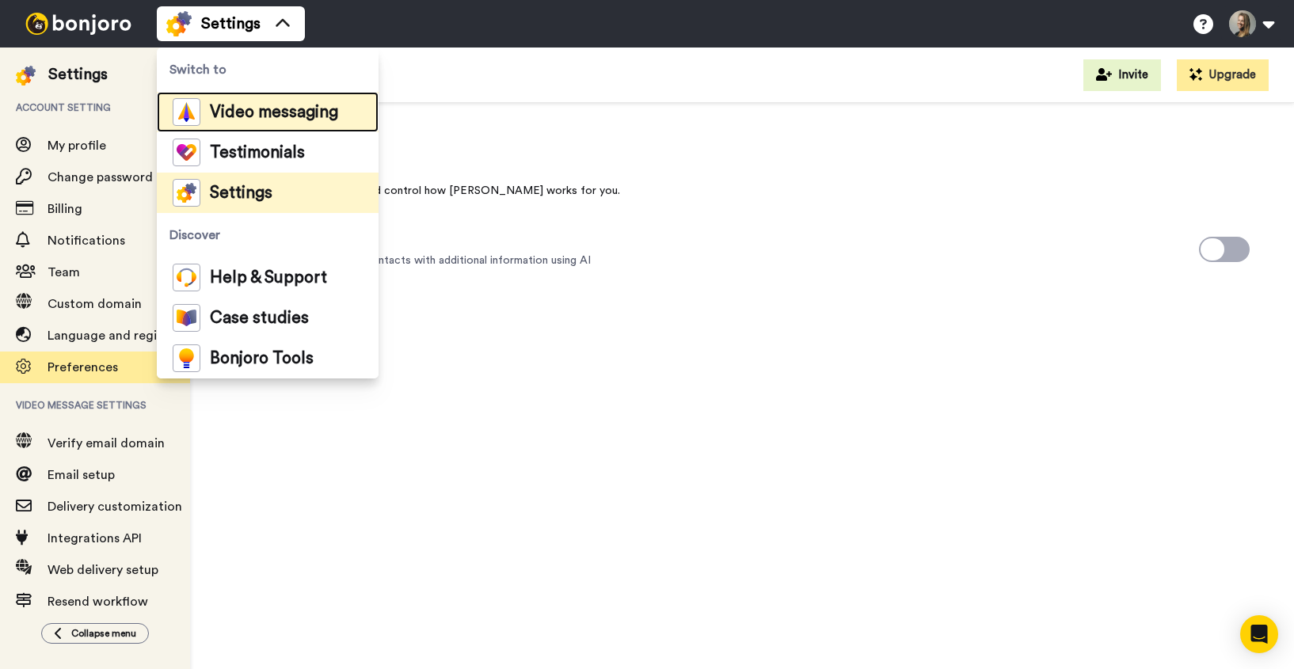
click at [241, 112] on span "Video messaging" at bounding box center [274, 113] width 128 height 16
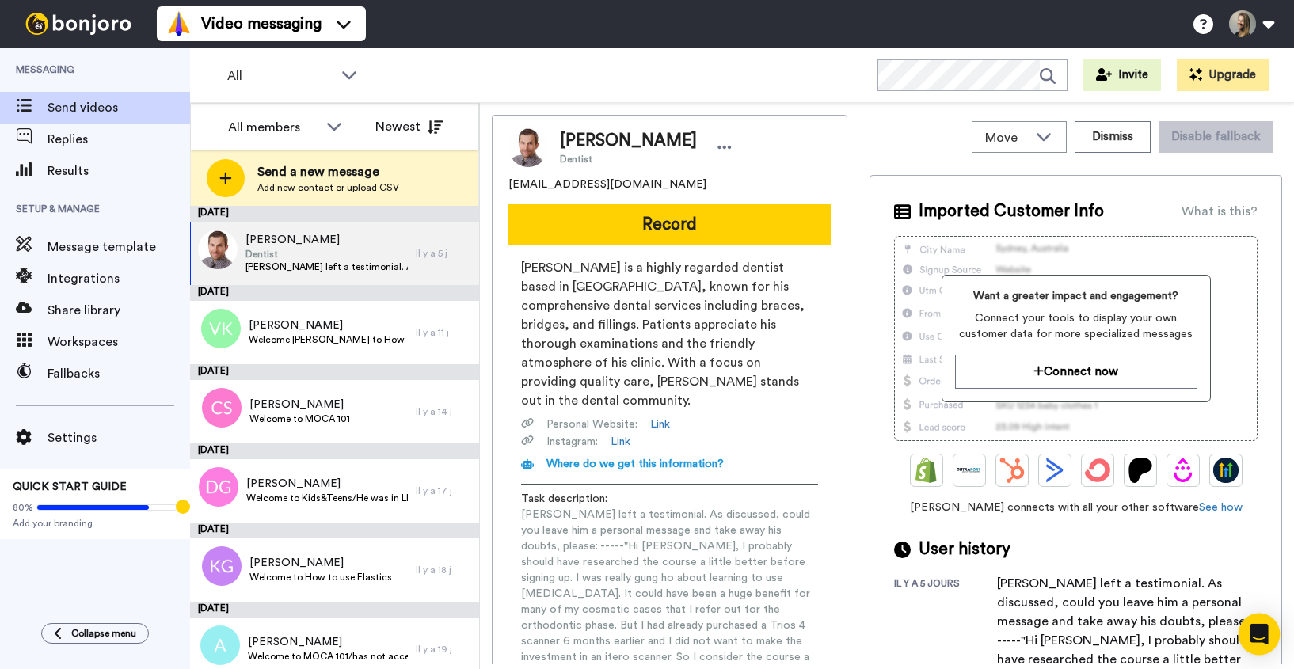
click at [1258, 629] on icon "Open Intercom Messenger" at bounding box center [1258, 634] width 18 height 21
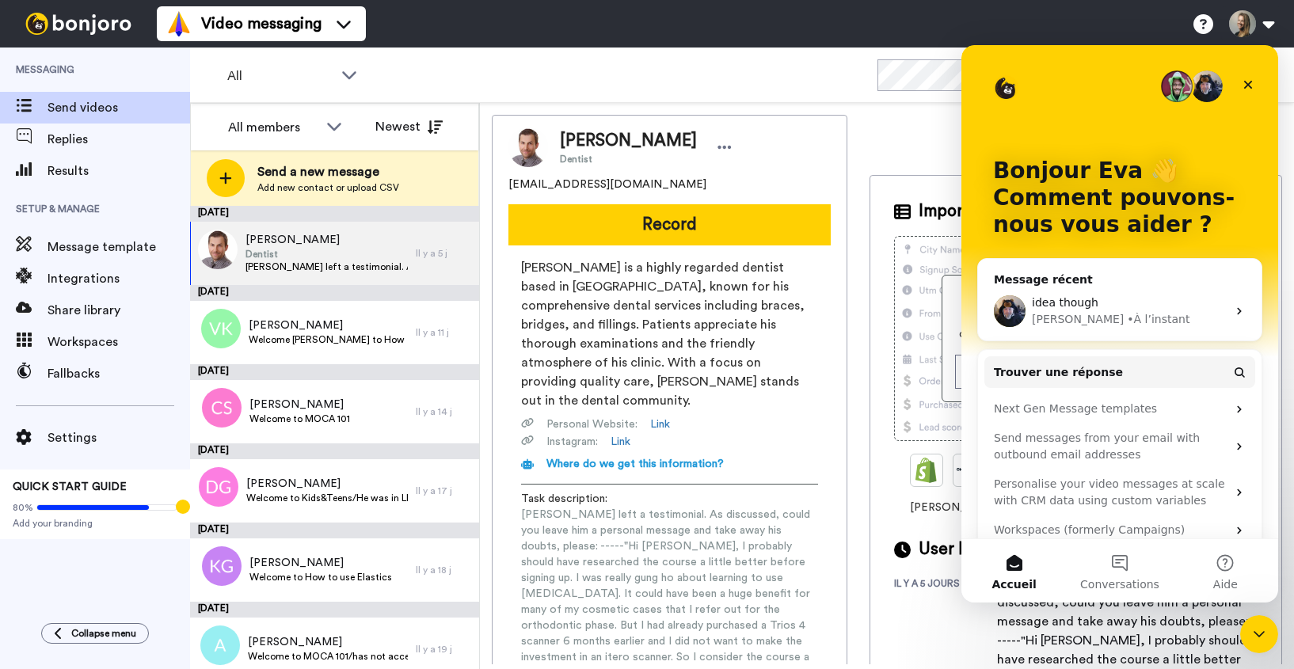
click at [1122, 292] on div "idea though [PERSON_NAME] • À l’instant" at bounding box center [1119, 311] width 283 height 59
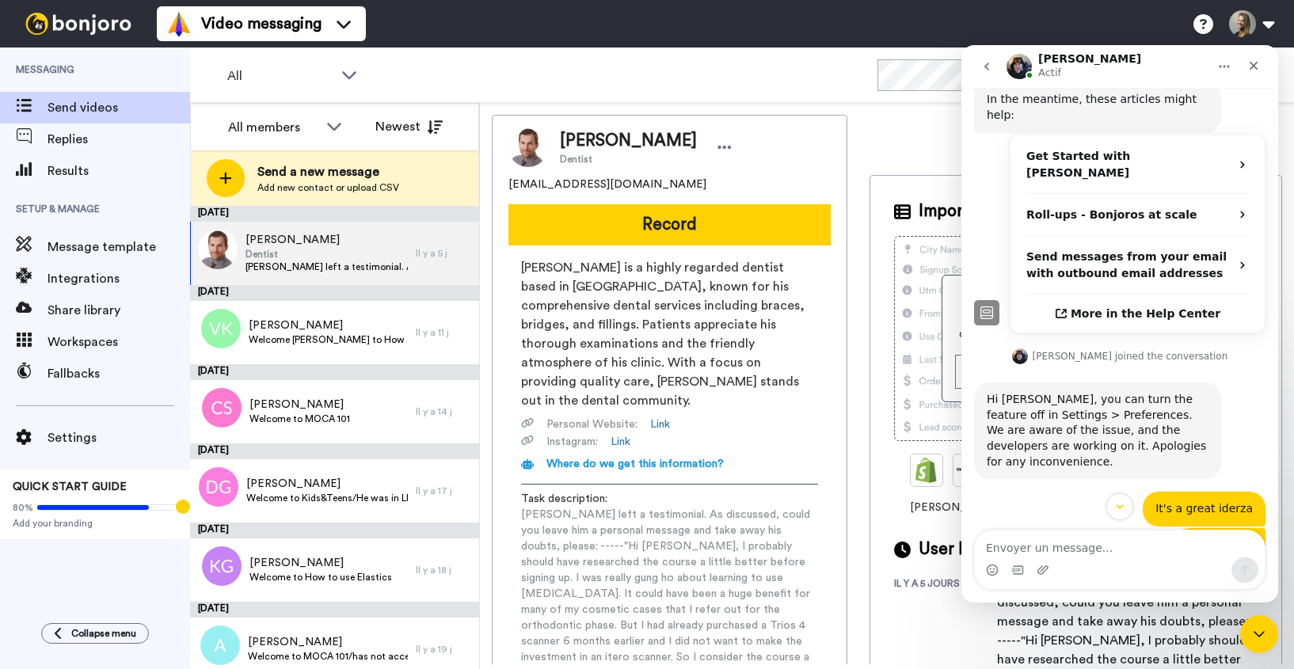
scroll to position [460, 0]
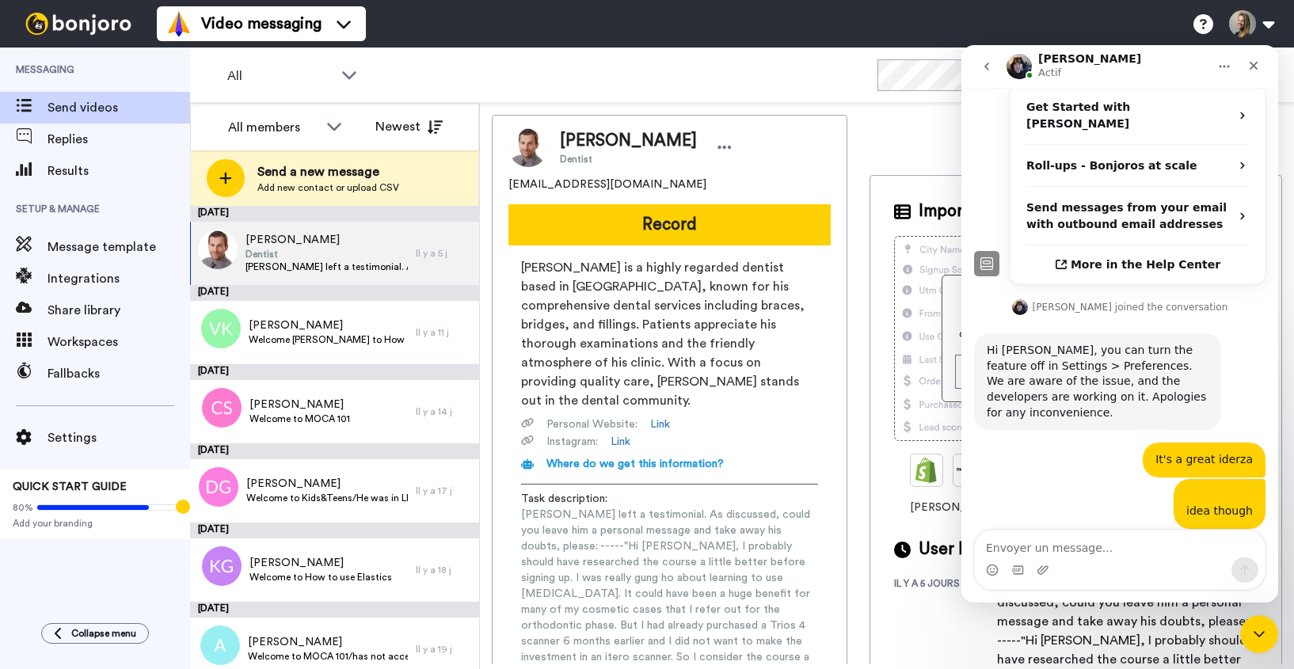
click at [1130, 551] on textarea "Envoyer un message..." at bounding box center [1120, 543] width 290 height 27
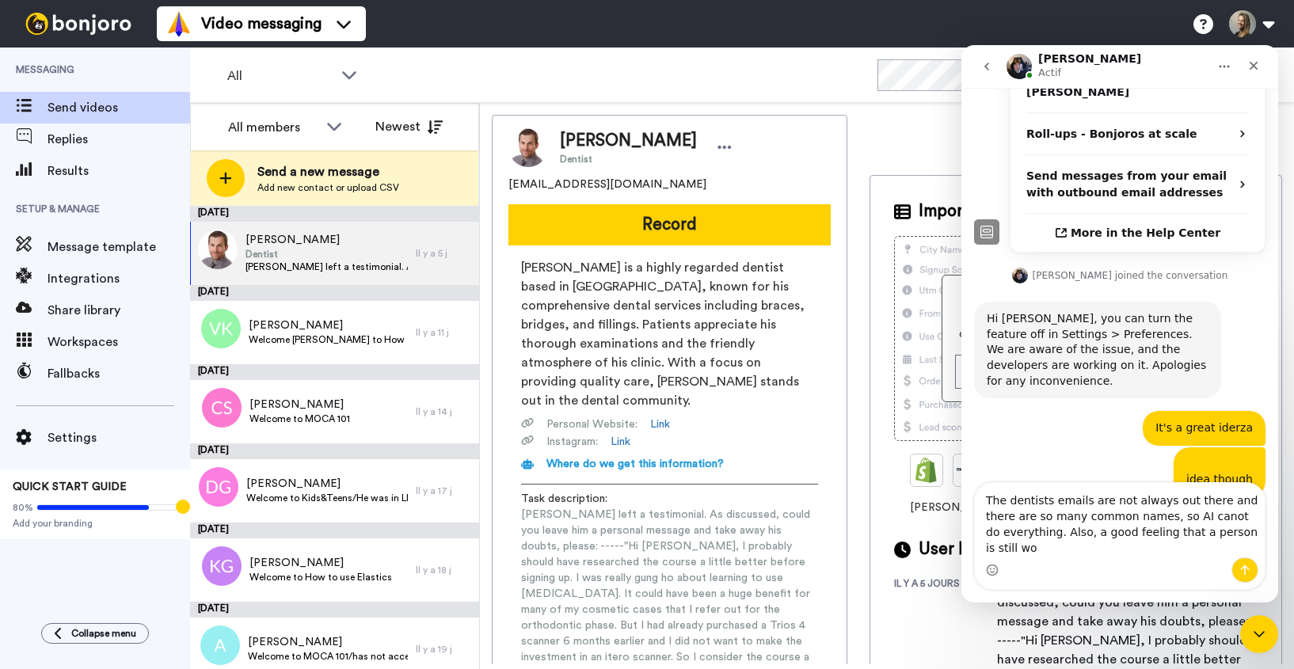
scroll to position [508, 0]
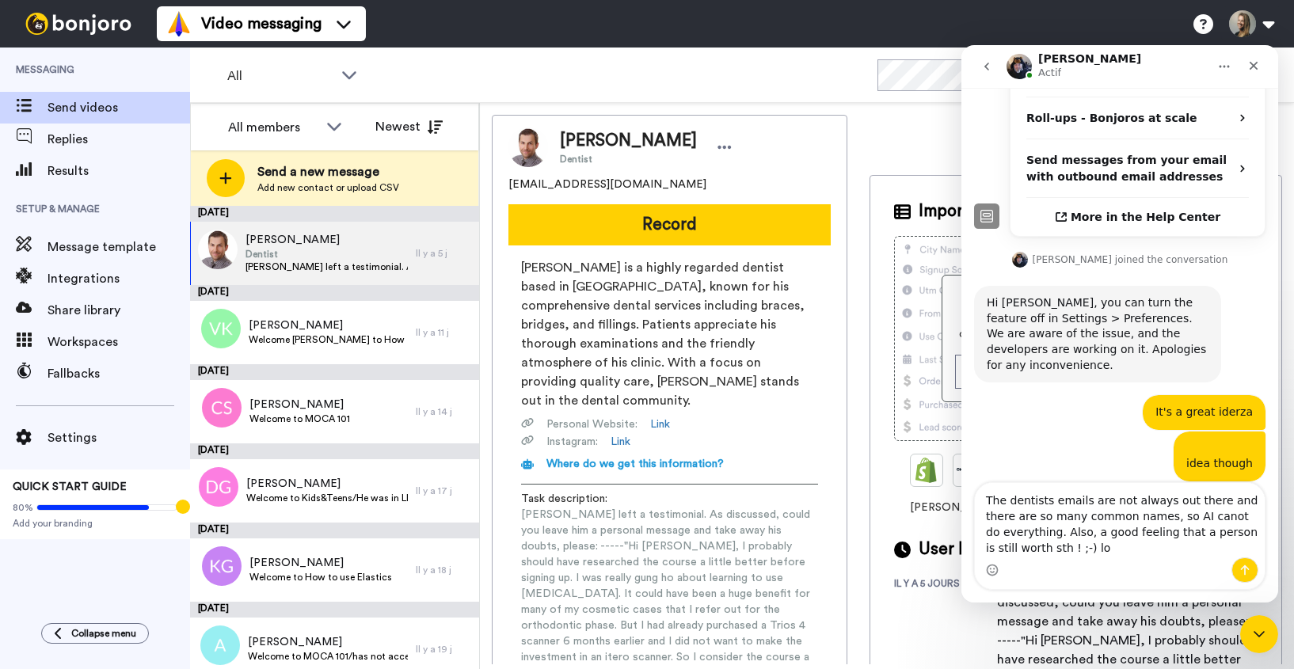
type textarea "The dentists emails are not always out there and there are so many common names…"
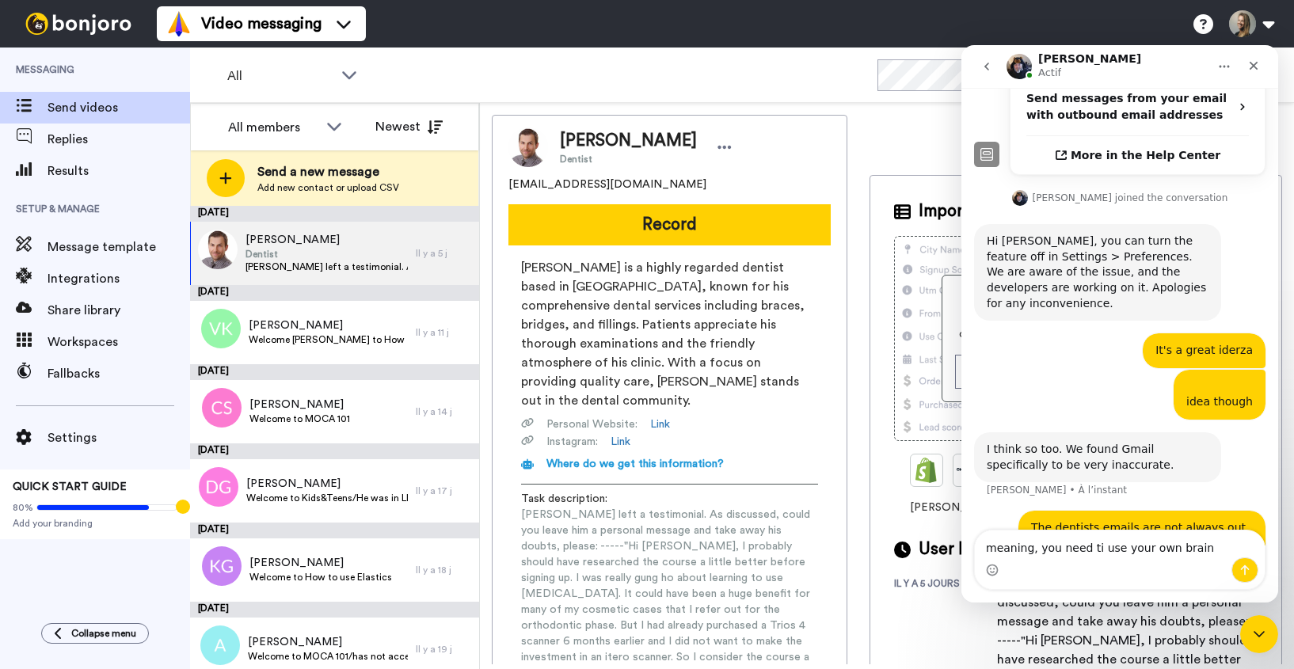
click at [1093, 546] on textarea "meaning, you need ti use your own brain" at bounding box center [1120, 543] width 290 height 27
click at [1223, 541] on textarea "meaning, you need to use your own brain" at bounding box center [1120, 543] width 290 height 27
click at [1050, 549] on textarea "meaning, you need to use your own brain" at bounding box center [1120, 543] width 290 height 27
click at [1110, 551] on textarea "meaning, I need to use your own brain" at bounding box center [1120, 543] width 290 height 27
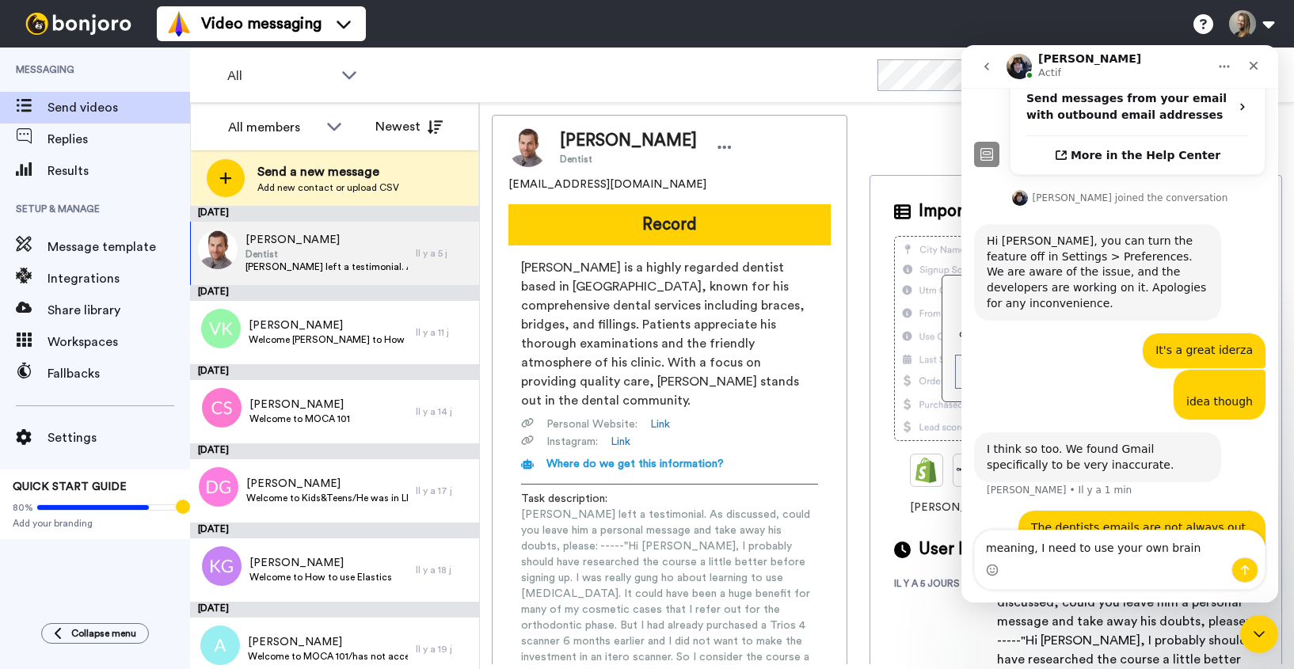
click at [1110, 551] on textarea "meaning, I need to use your own brain" at bounding box center [1120, 543] width 290 height 27
click at [1200, 544] on textarea "meaning, I need to use my own brain" at bounding box center [1120, 543] width 290 height 27
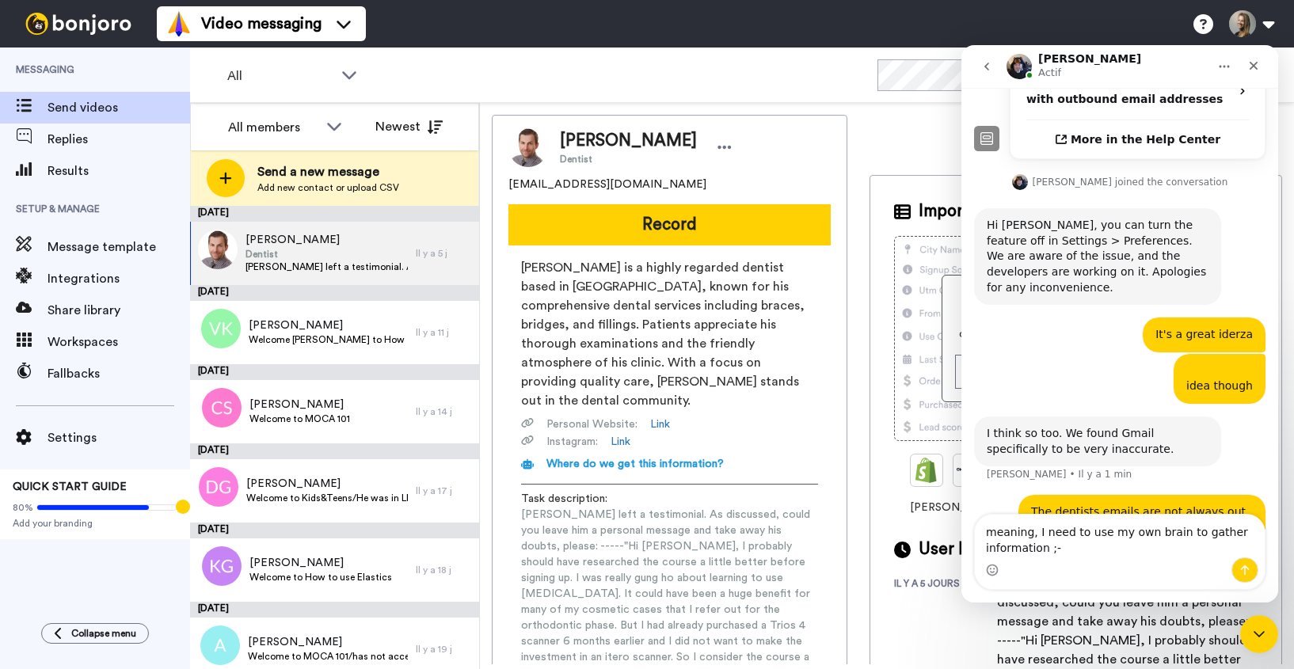
type textarea "meaning, I need to use my own brain to gather information ;-)"
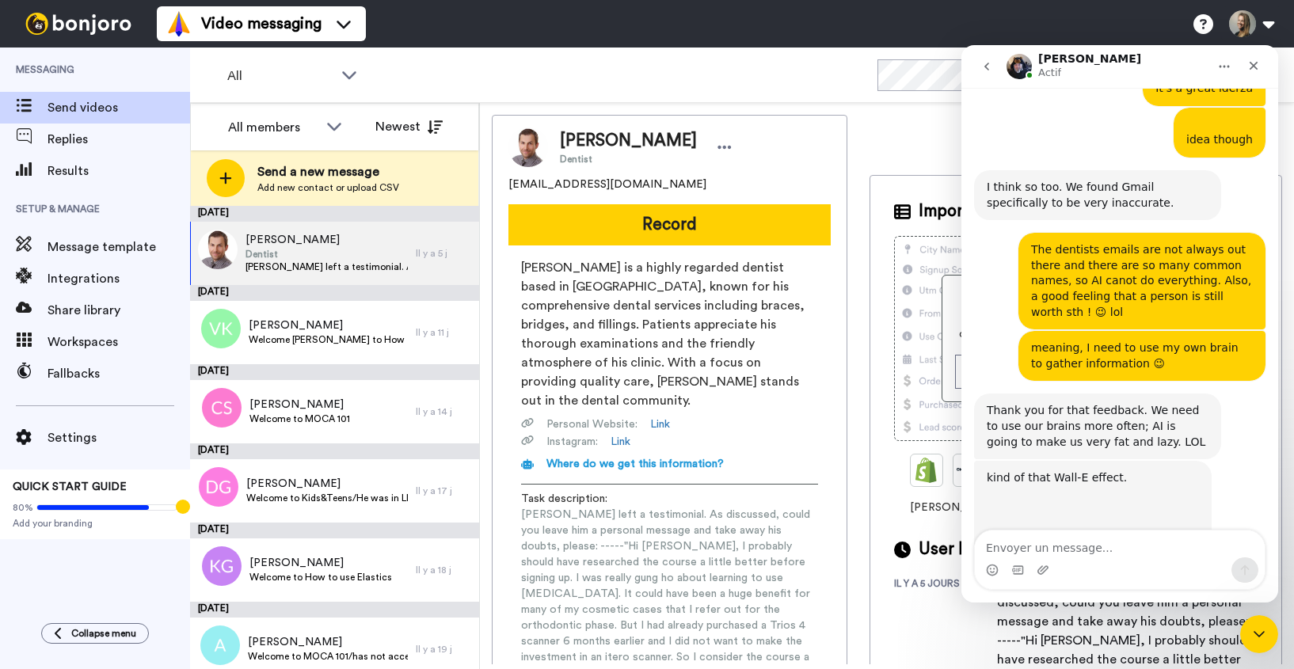
scroll to position [865, 0]
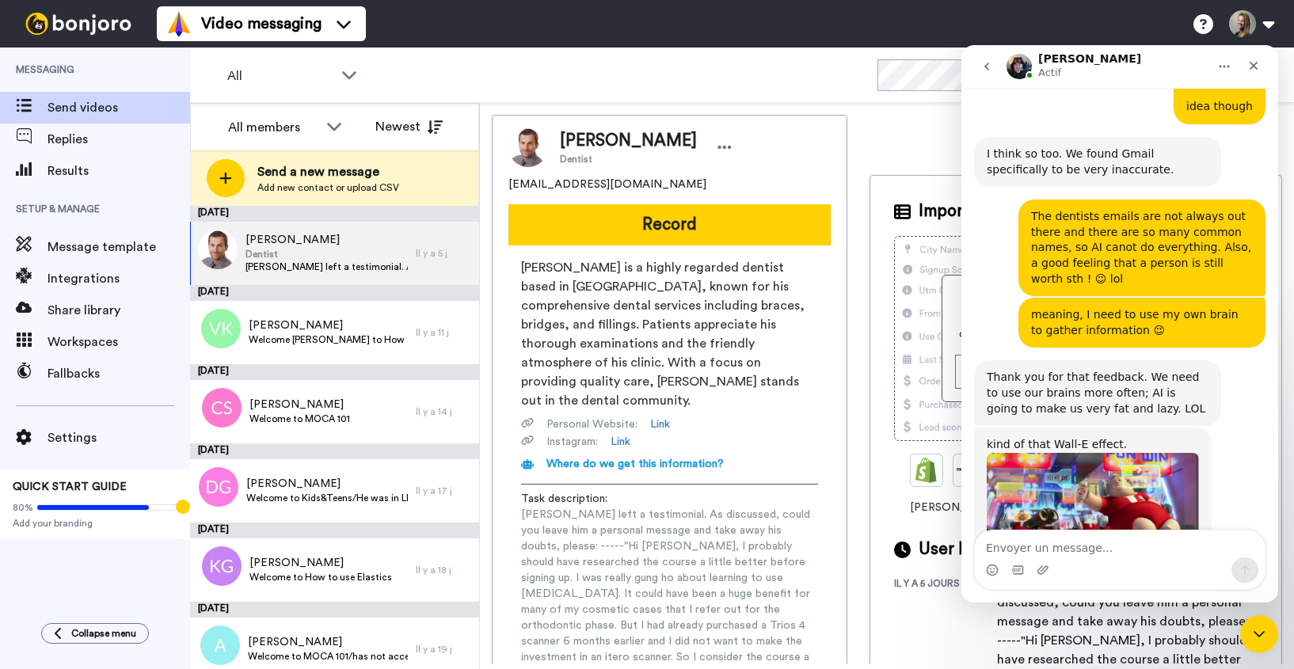
click at [1044, 560] on div "Intercom Messenger" at bounding box center [1042, 569] width 13 height 25
click at [1048, 545] on textarea "Envoyer un message..." at bounding box center [1120, 543] width 290 height 27
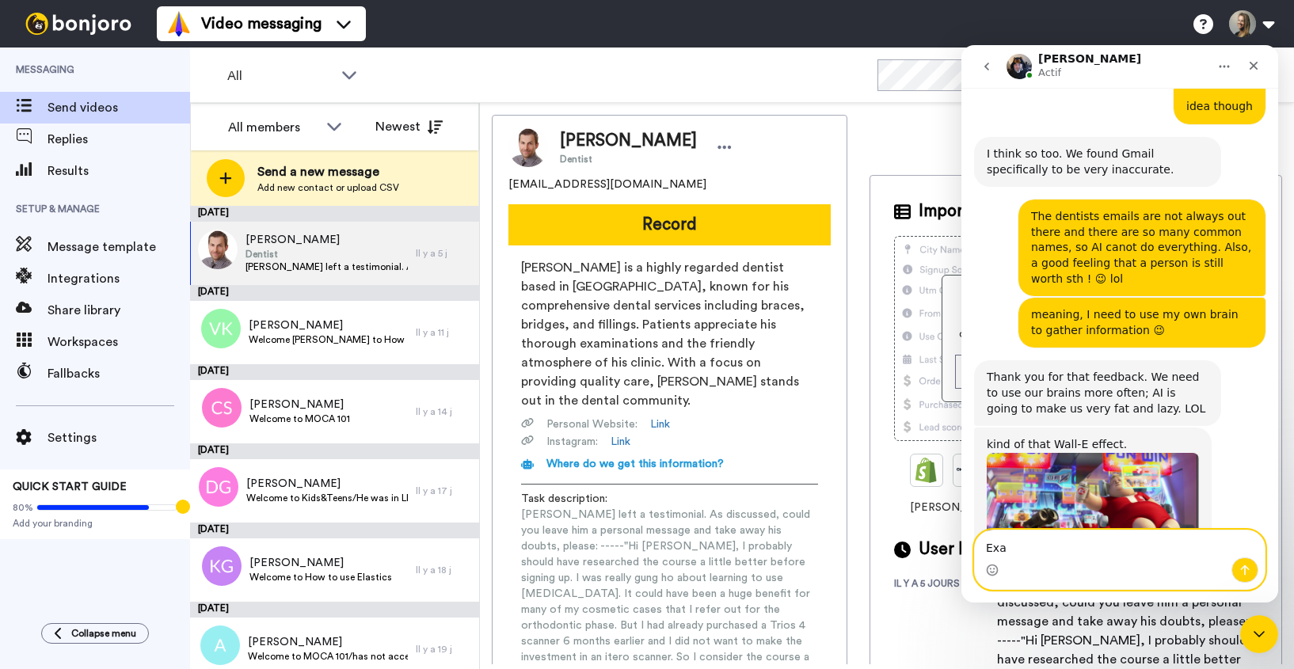
type textarea "Exa"
click at [1059, 547] on textarea "Exa" at bounding box center [1120, 543] width 290 height 27
type textarea "Exactly! lol"
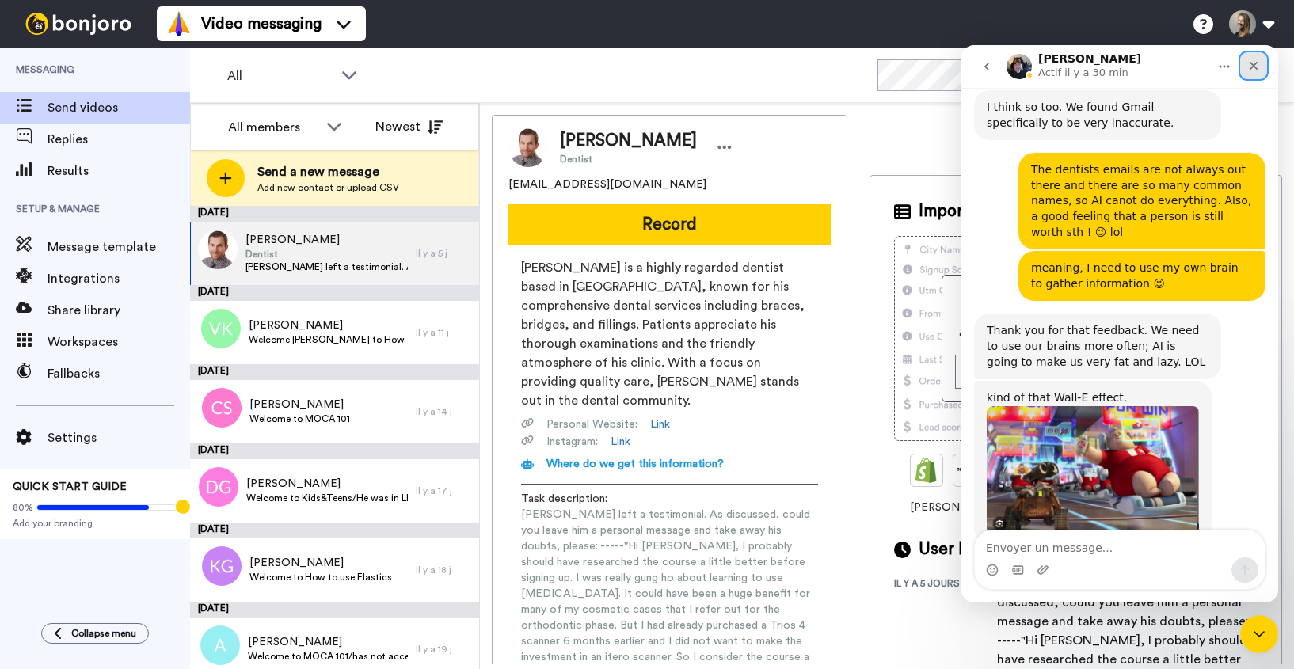
click at [1250, 69] on icon "Fermer" at bounding box center [1253, 66] width 9 height 9
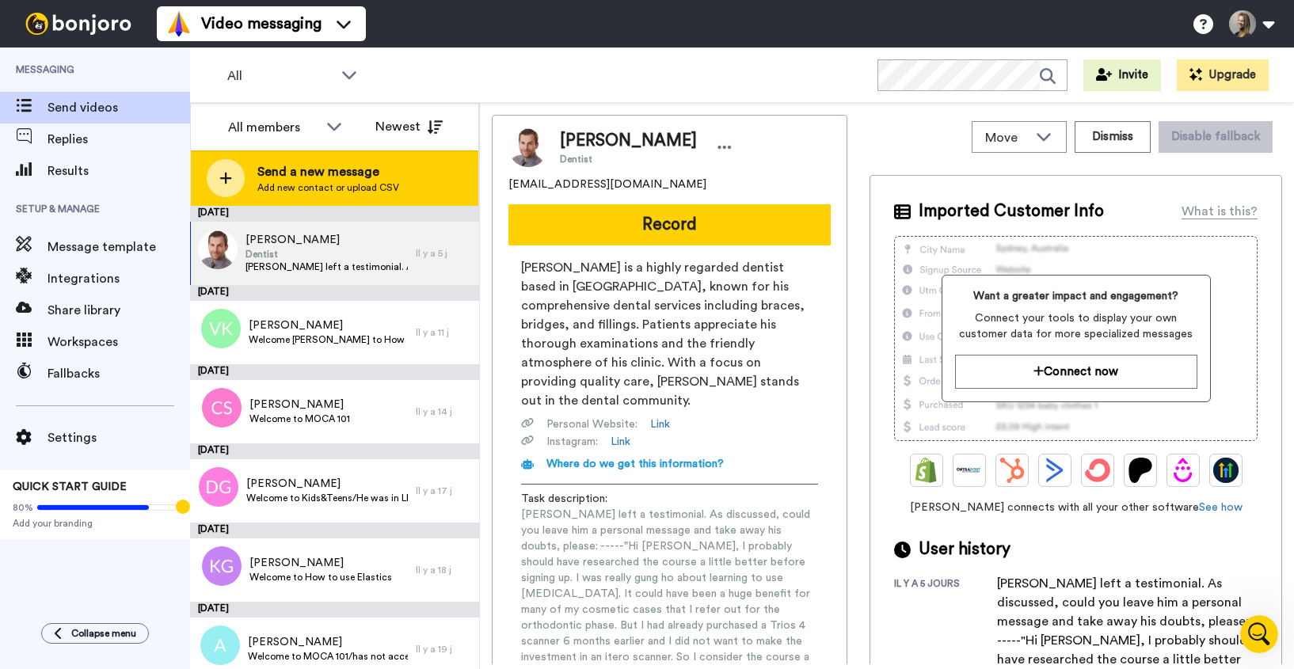
click at [324, 178] on span "Send a new message" at bounding box center [328, 171] width 142 height 19
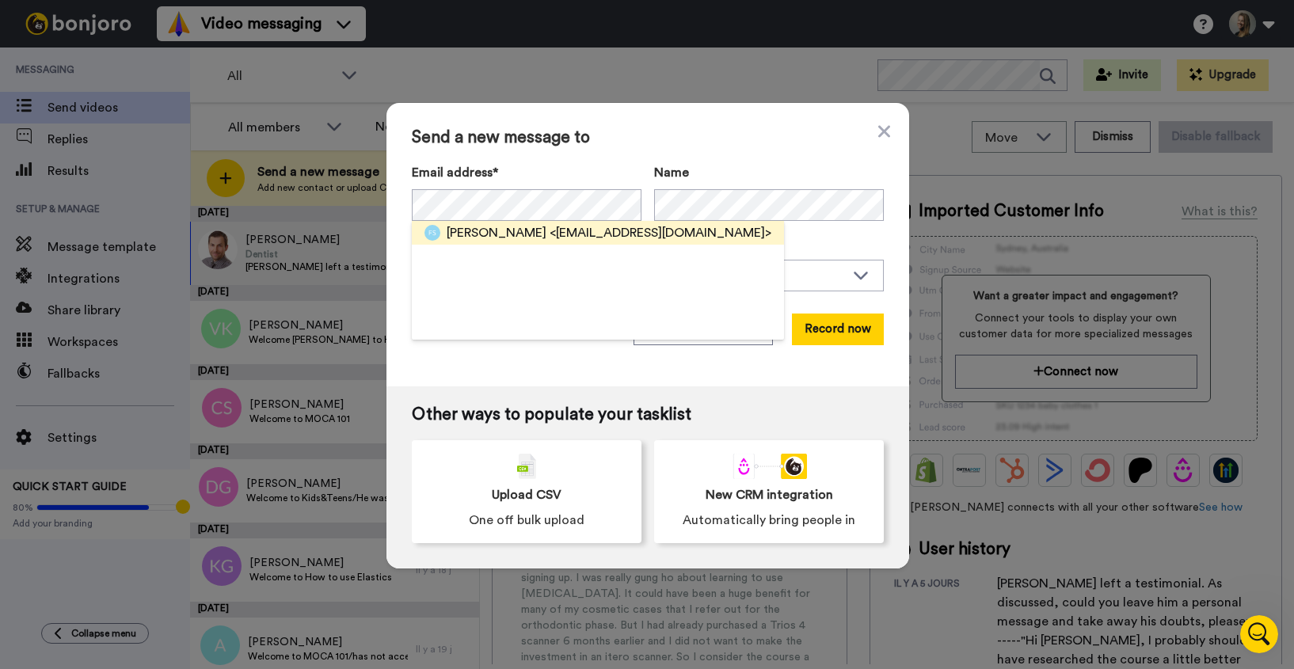
click at [595, 235] on span "<floe1999@gmail.com>" at bounding box center [660, 232] width 222 height 19
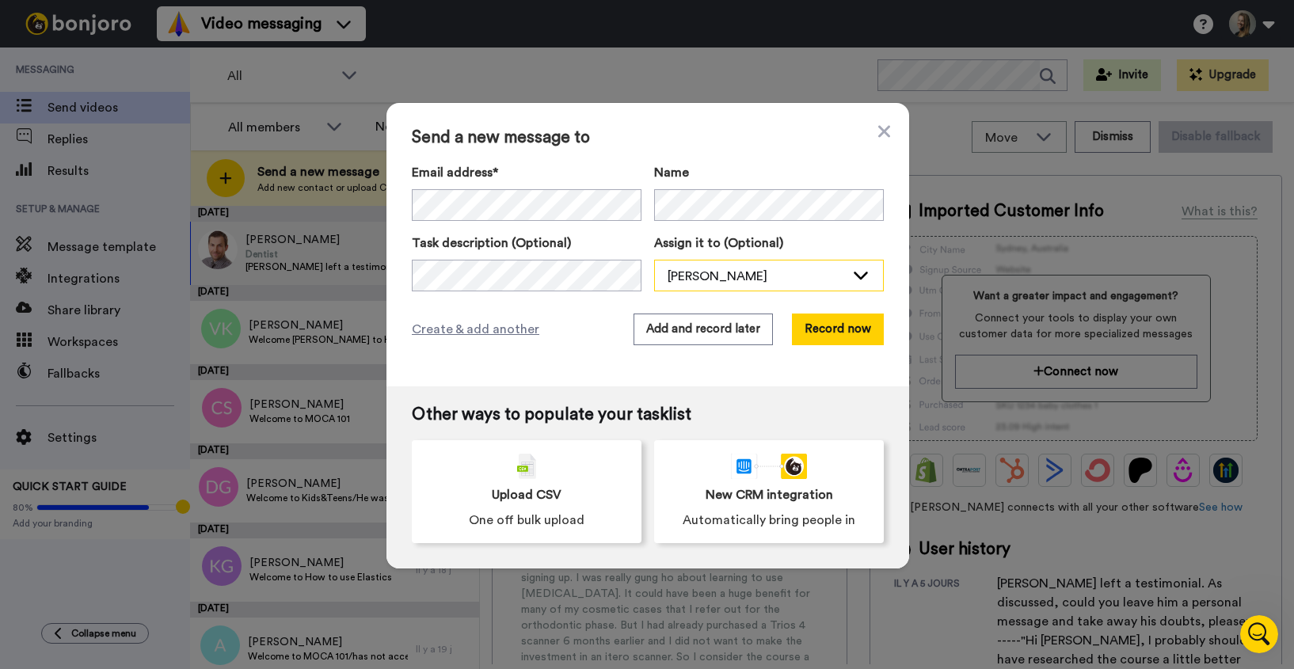
click at [726, 273] on div "[PERSON_NAME]" at bounding box center [755, 276] width 177 height 19
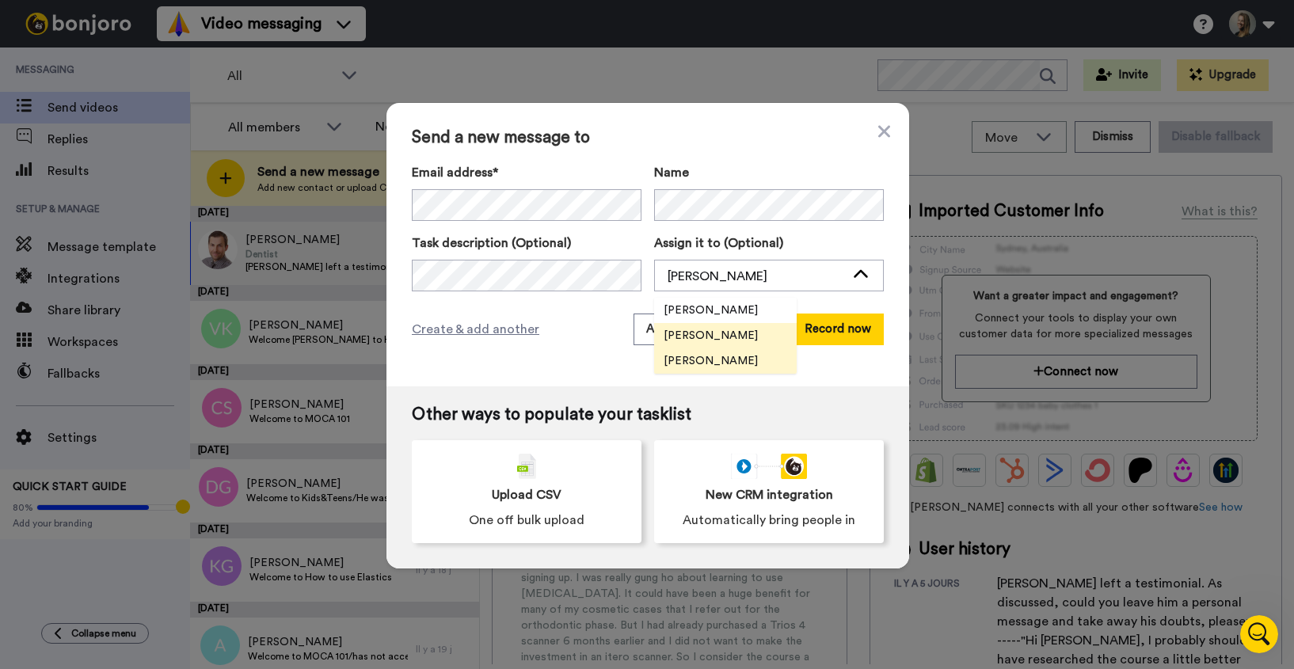
click at [720, 357] on span "[PERSON_NAME]" at bounding box center [710, 361] width 113 height 16
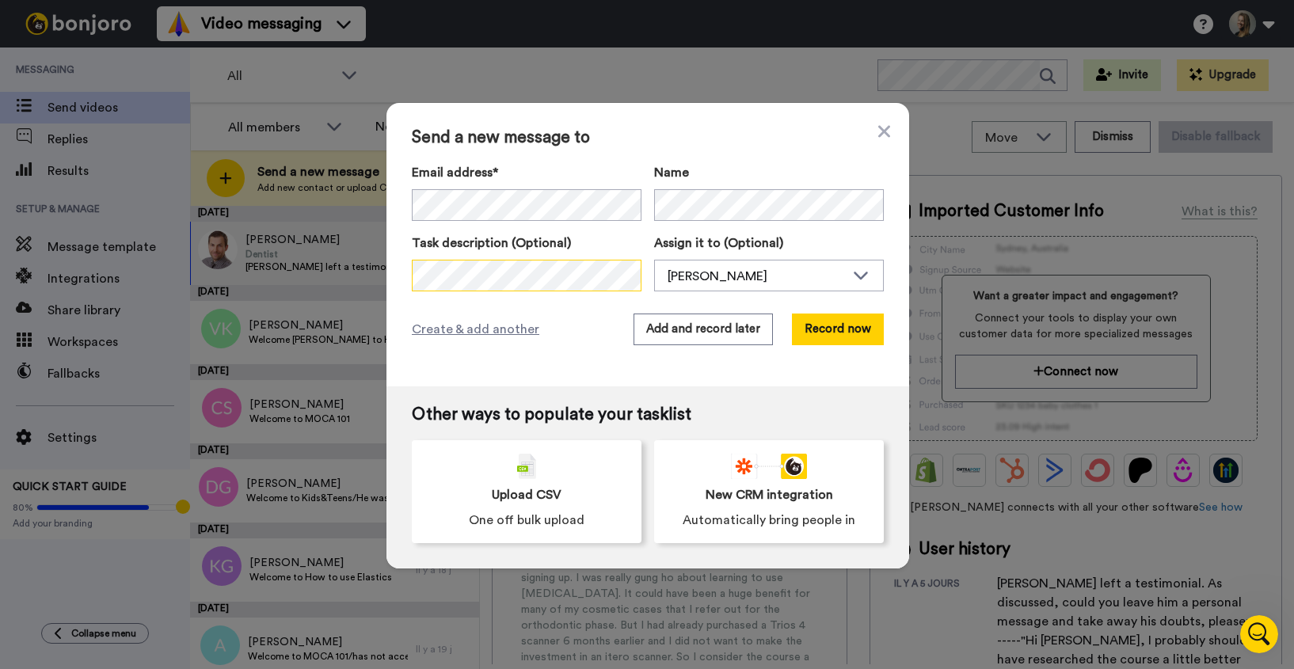
scroll to position [0, 913]
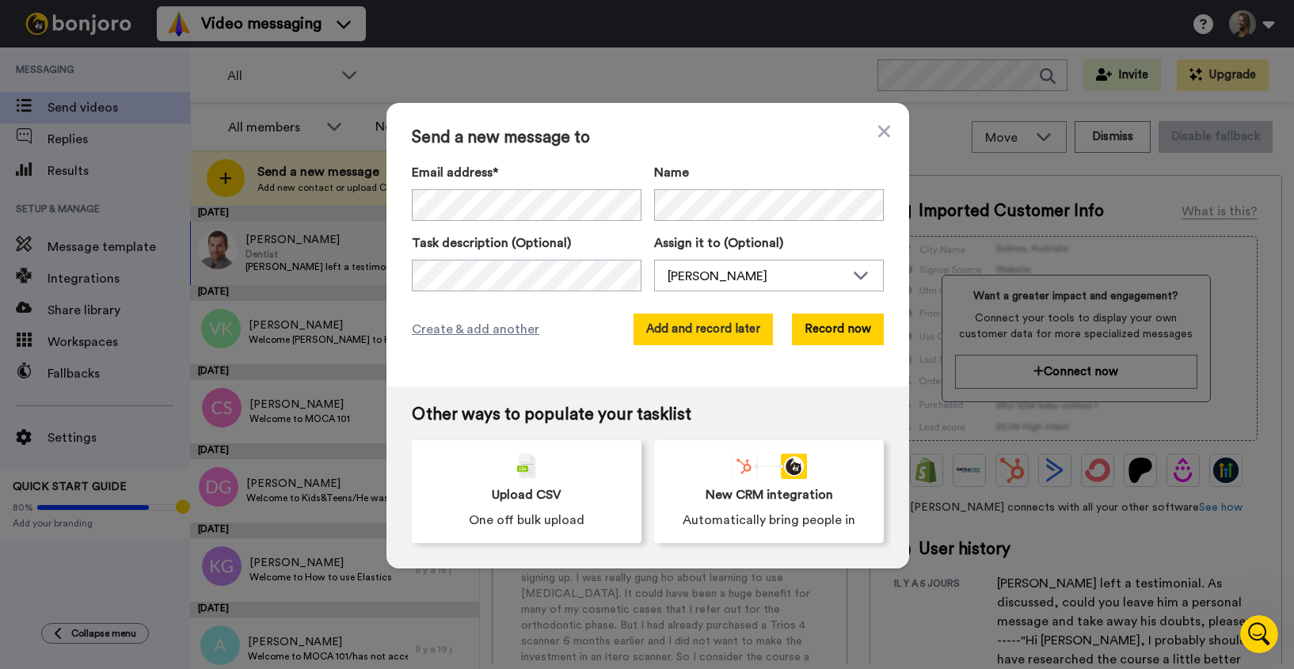
click at [727, 333] on button "Add and record later" at bounding box center [702, 330] width 139 height 32
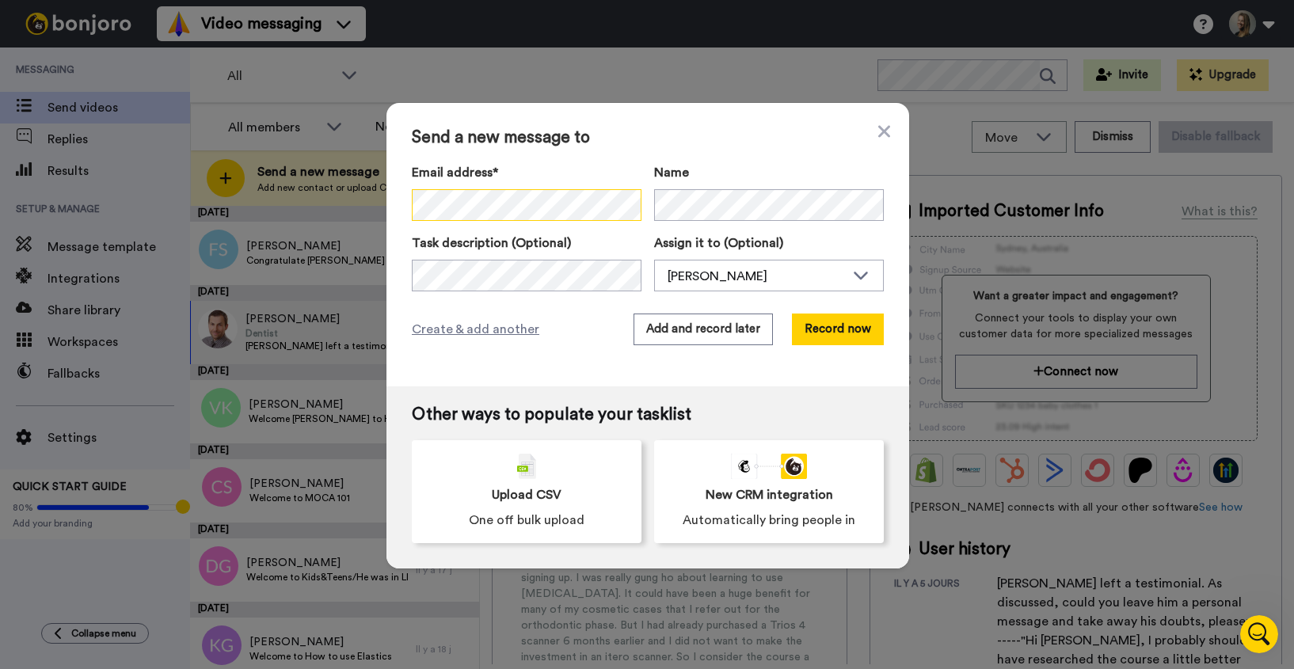
scroll to position [0, 0]
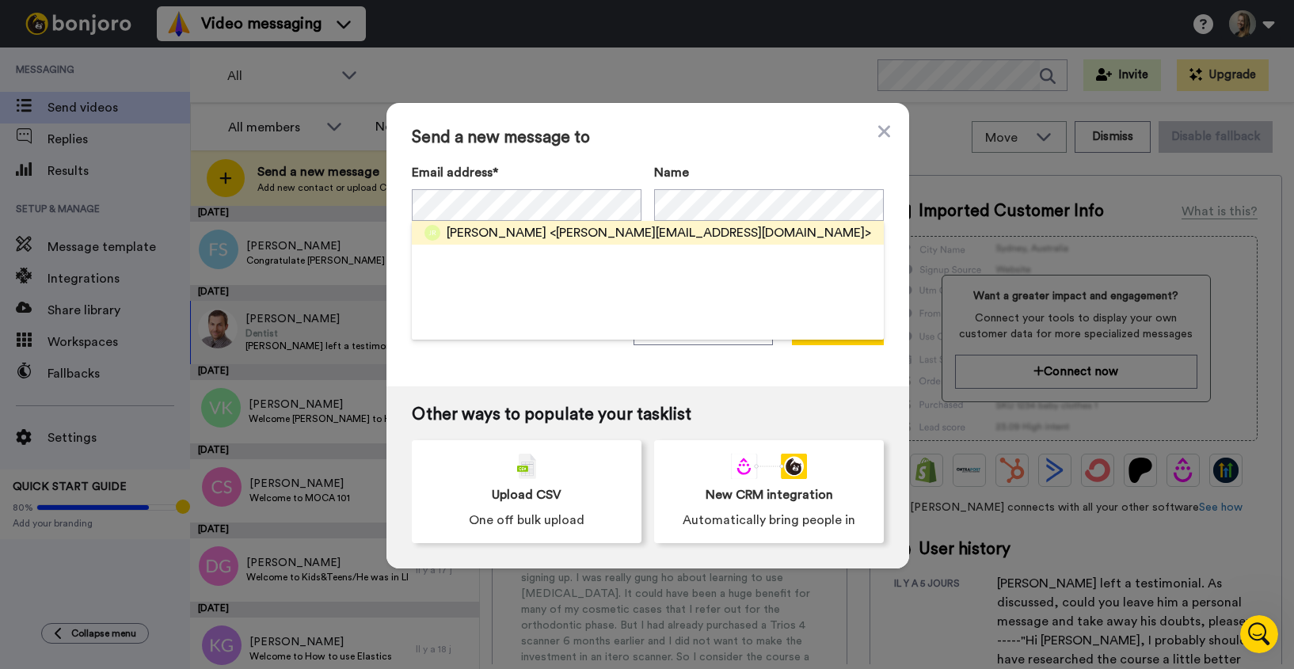
click at [470, 233] on span "Joseph Ramos" at bounding box center [497, 232] width 100 height 19
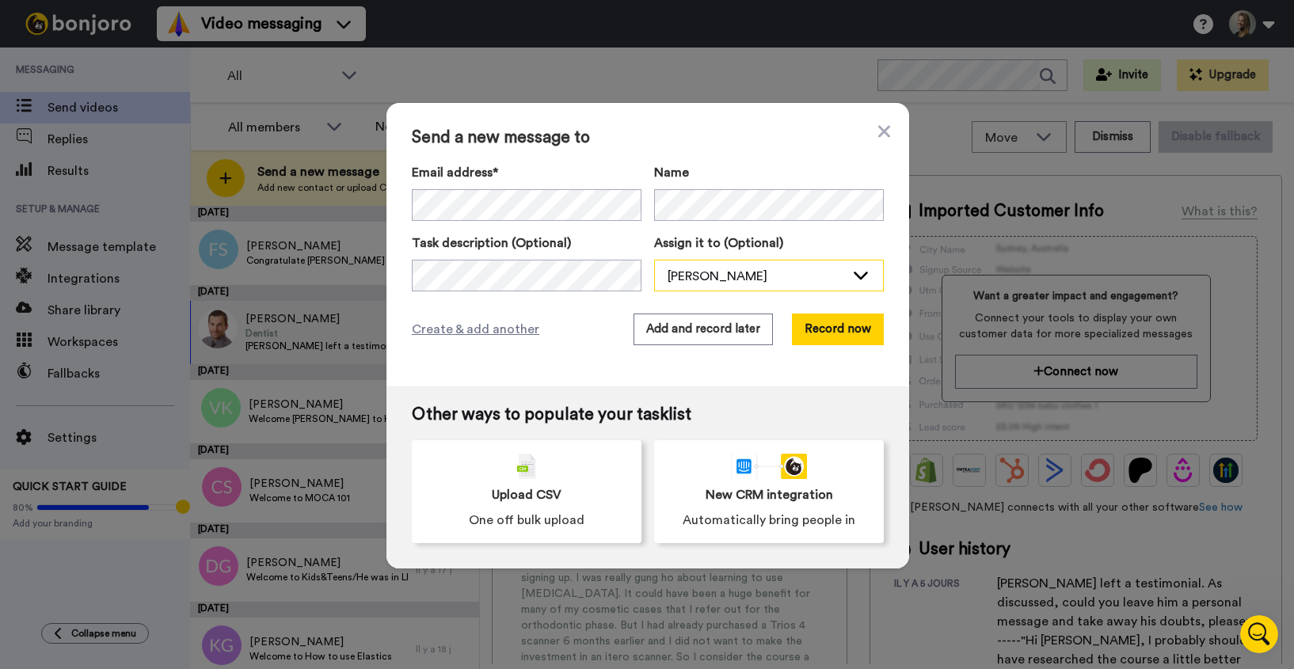
click at [698, 275] on div "[PERSON_NAME]" at bounding box center [755, 276] width 177 height 19
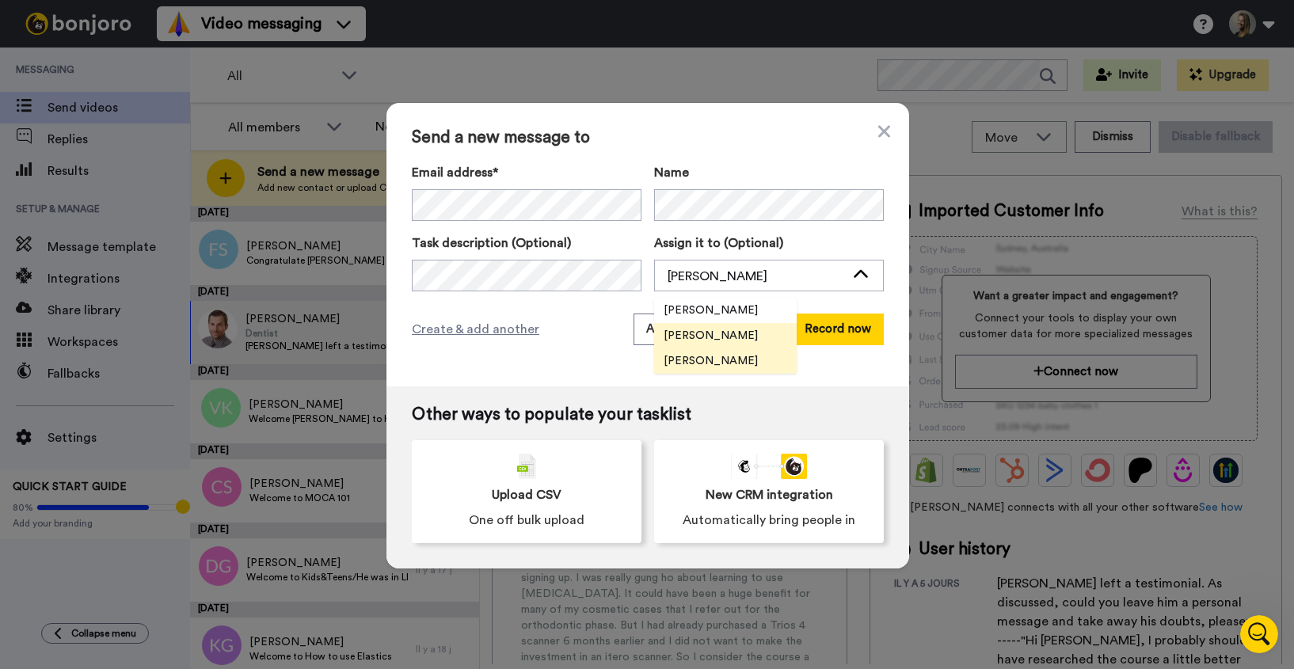
click at [691, 356] on span "[PERSON_NAME]" at bounding box center [710, 361] width 113 height 16
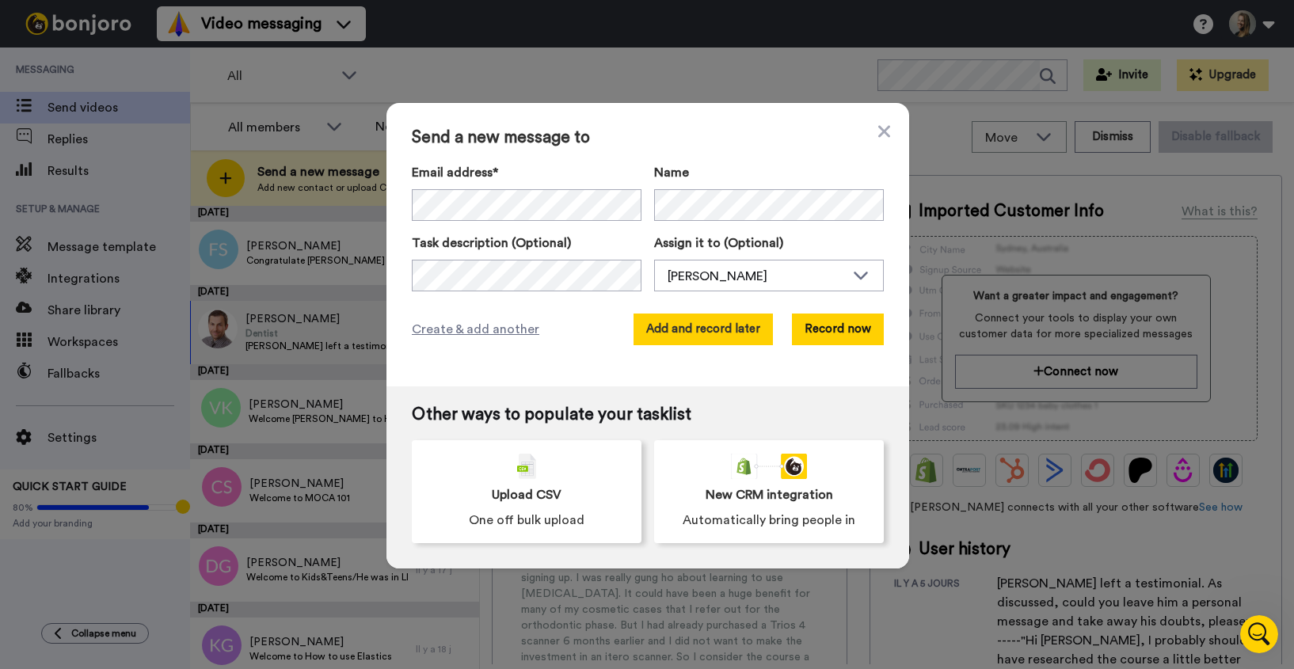
click at [698, 334] on button "Add and record later" at bounding box center [702, 330] width 139 height 32
